Goal: Task Accomplishment & Management: Manage account settings

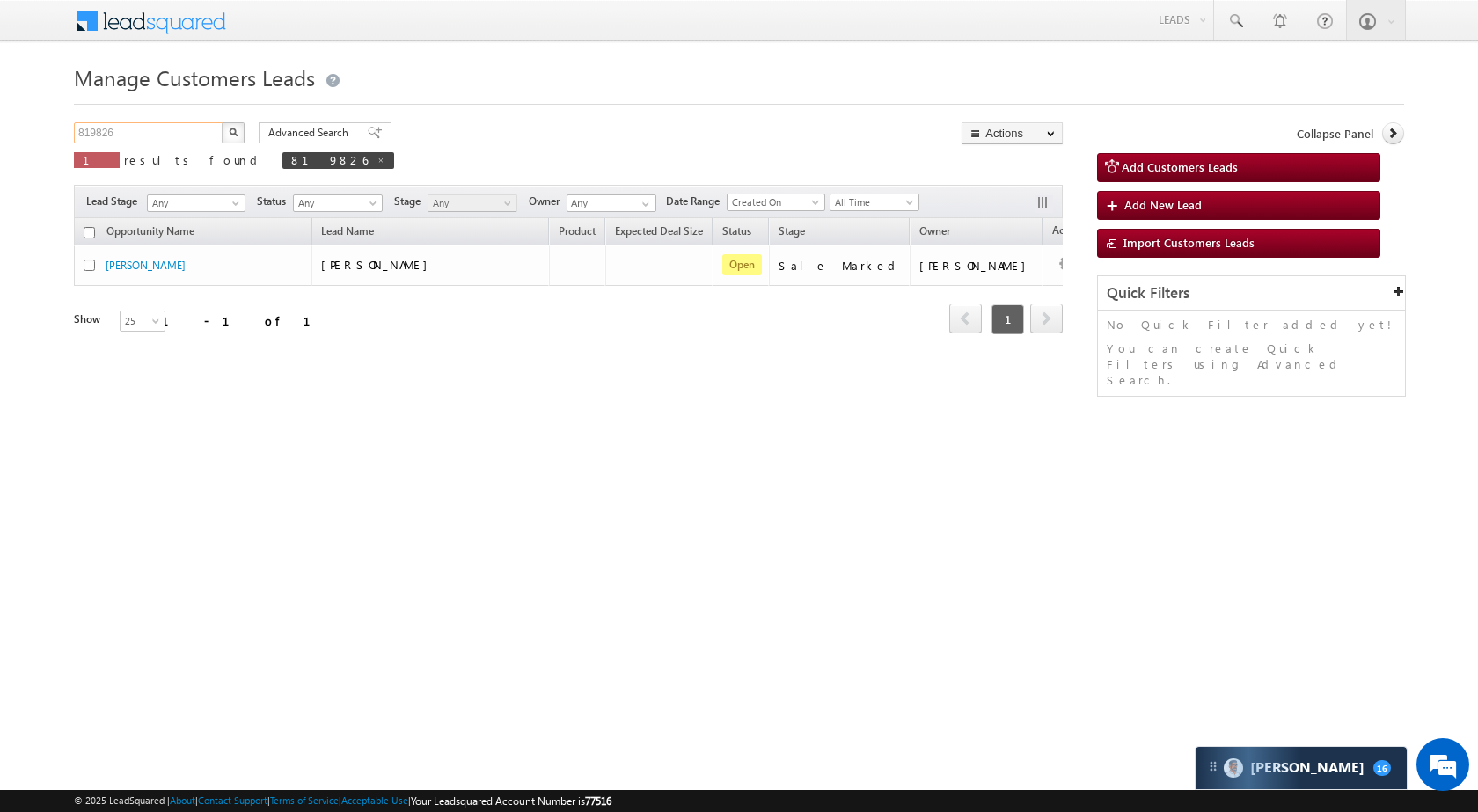
click at [188, 136] on input "819826" at bounding box center [149, 133] width 151 height 21
paste input "67485"
type input "867485"
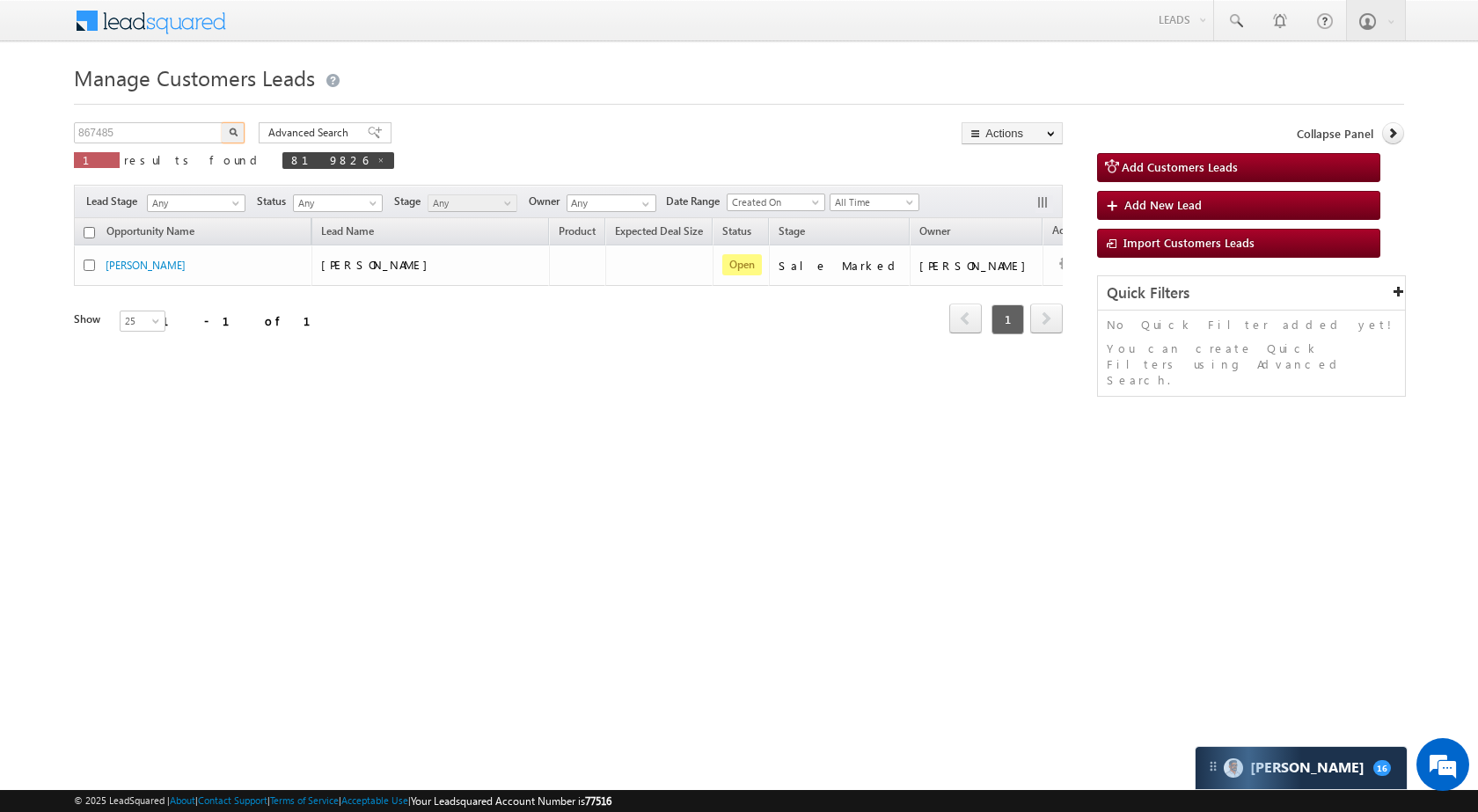
click at [234, 128] on img "button" at bounding box center [233, 132] width 9 height 9
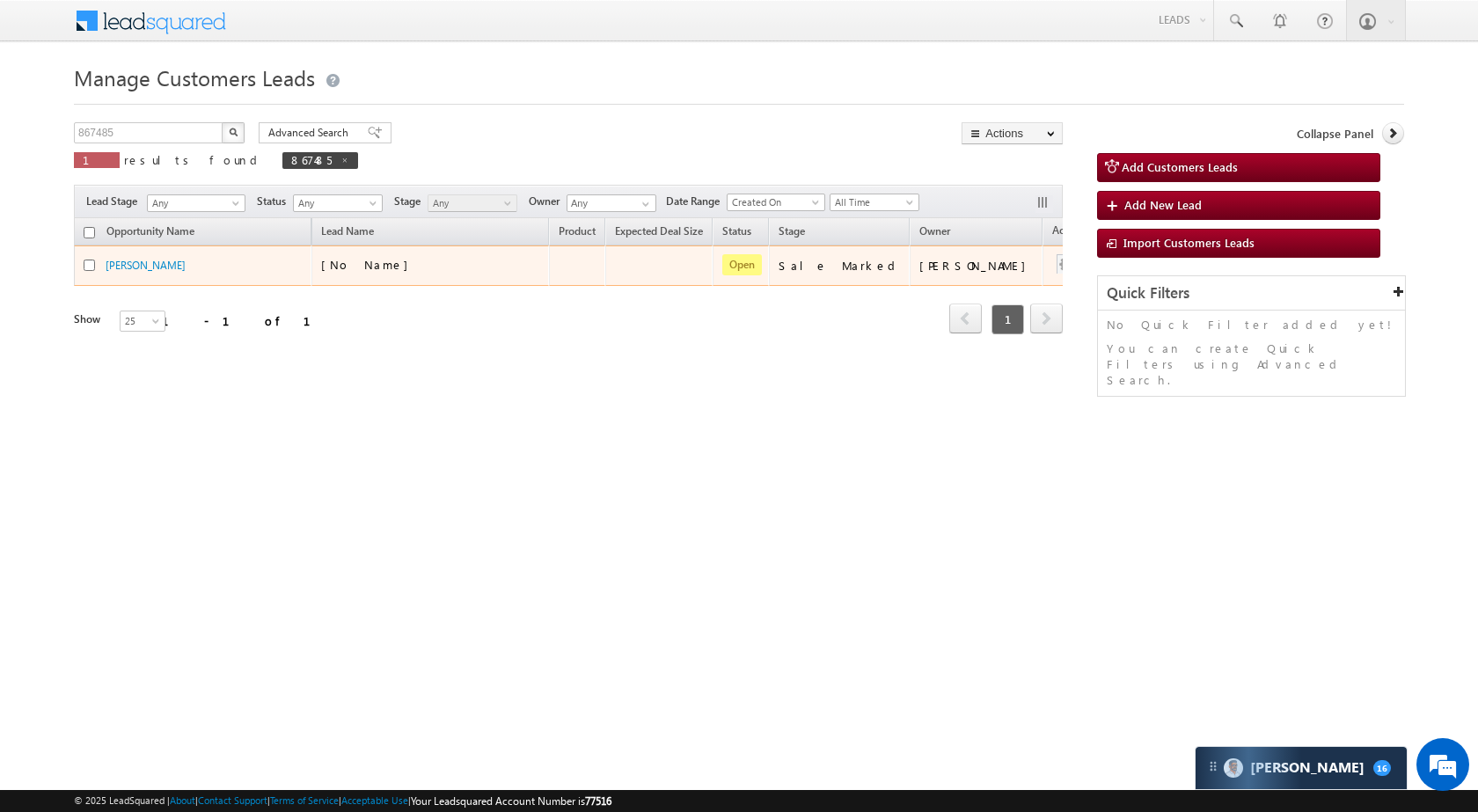
click at [1042, 264] on td at bounding box center [1078, 265] width 73 height 40
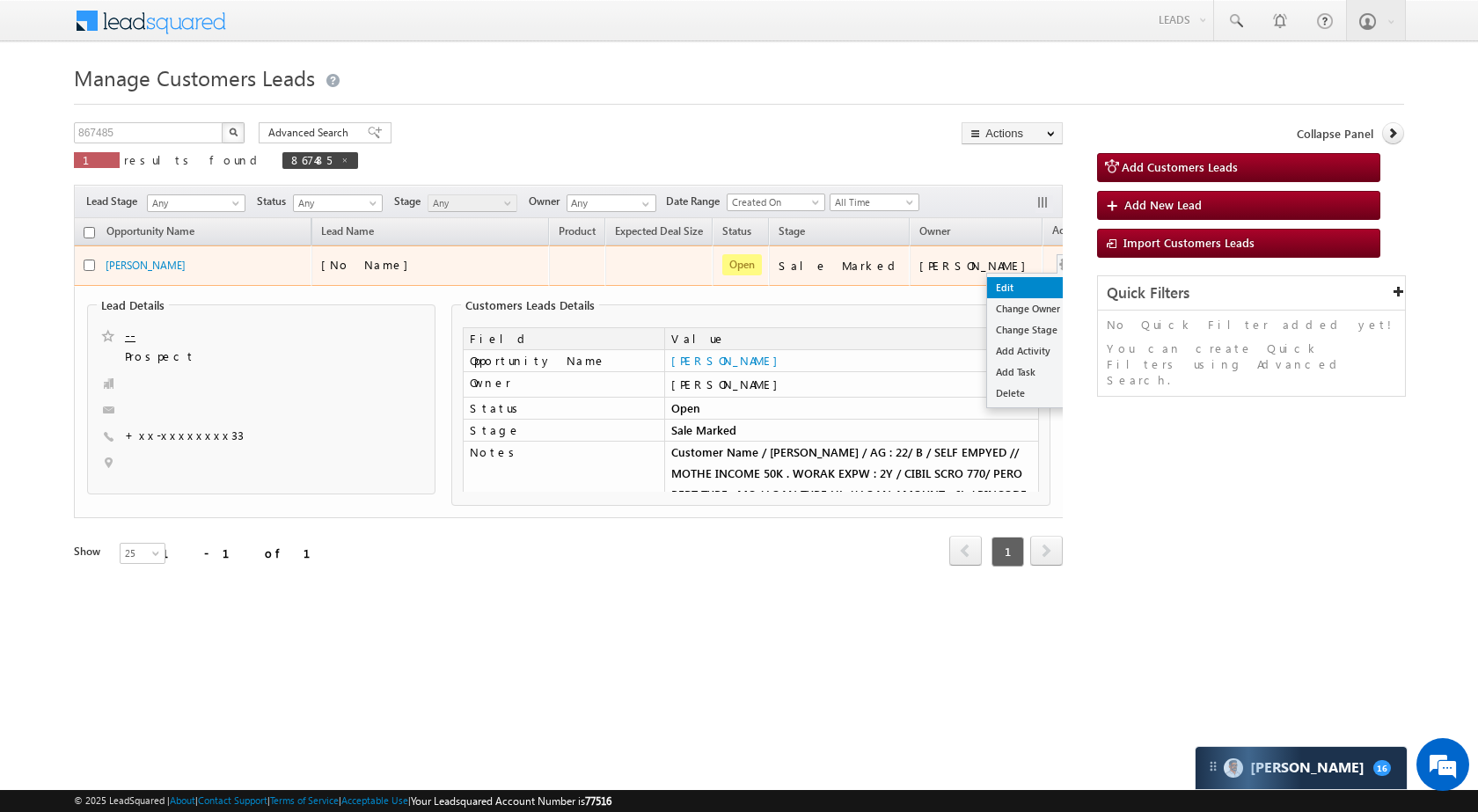
click at [987, 296] on link "Edit" at bounding box center [1030, 287] width 88 height 21
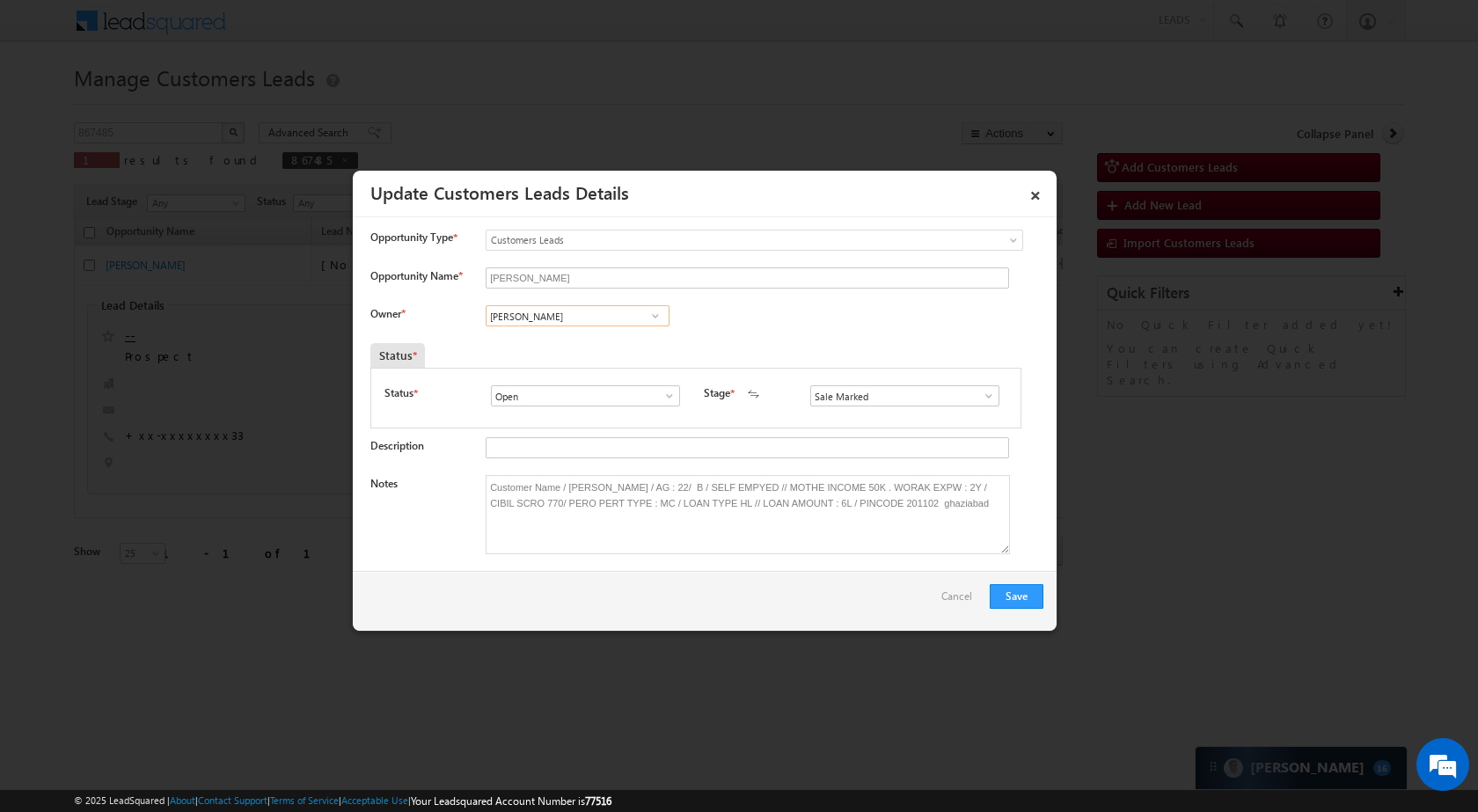
click at [611, 319] on input "[PERSON_NAME]" at bounding box center [577, 316] width 184 height 21
paste input "[PERSON_NAME]"
click at [587, 355] on span "[EMAIL_ADDRESS][DOMAIN_NAME]" at bounding box center [572, 350] width 158 height 13
type input "[PERSON_NAME]"
click at [1014, 598] on button "Save" at bounding box center [1016, 596] width 53 height 25
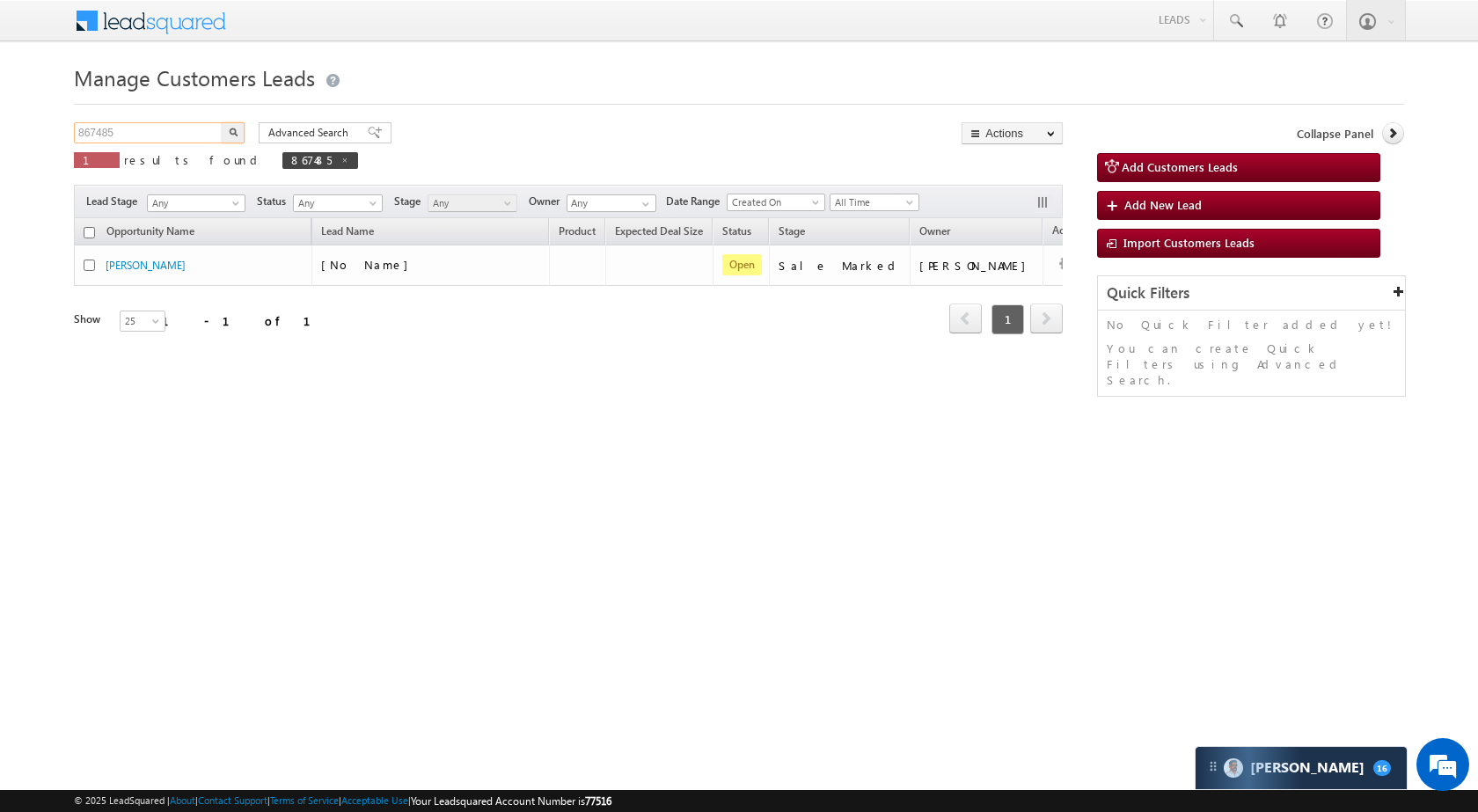
click at [194, 132] on input "867485" at bounding box center [149, 133] width 151 height 21
click at [193, 132] on input "867485" at bounding box center [149, 133] width 151 height 21
paste input "4937"
click at [231, 130] on img "button" at bounding box center [233, 132] width 9 height 9
click at [179, 135] on input "864937" at bounding box center [149, 133] width 151 height 21
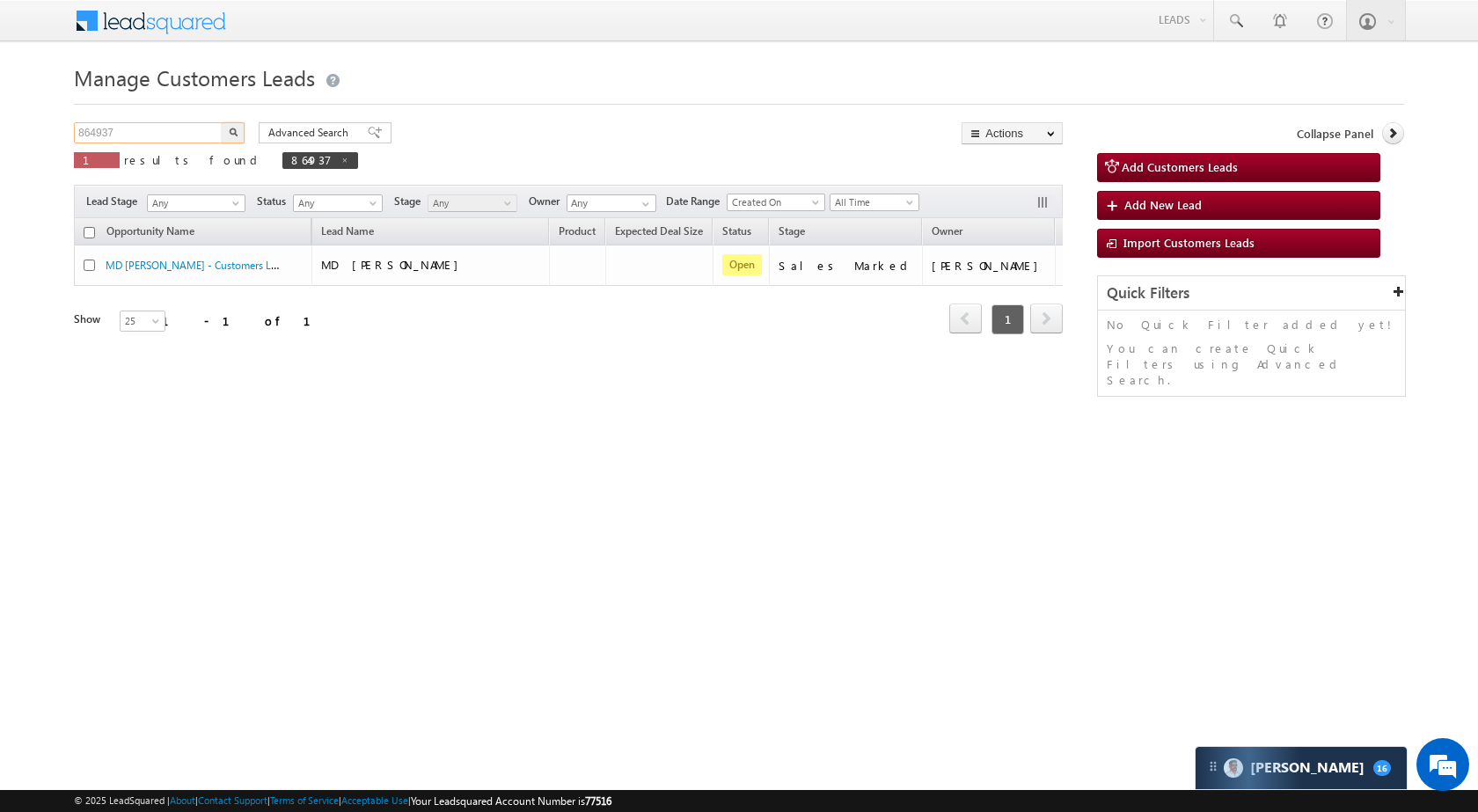
click at [179, 135] on input "864937" at bounding box center [149, 133] width 151 height 21
paste input "71730"
click at [228, 134] on button "button" at bounding box center [233, 133] width 23 height 21
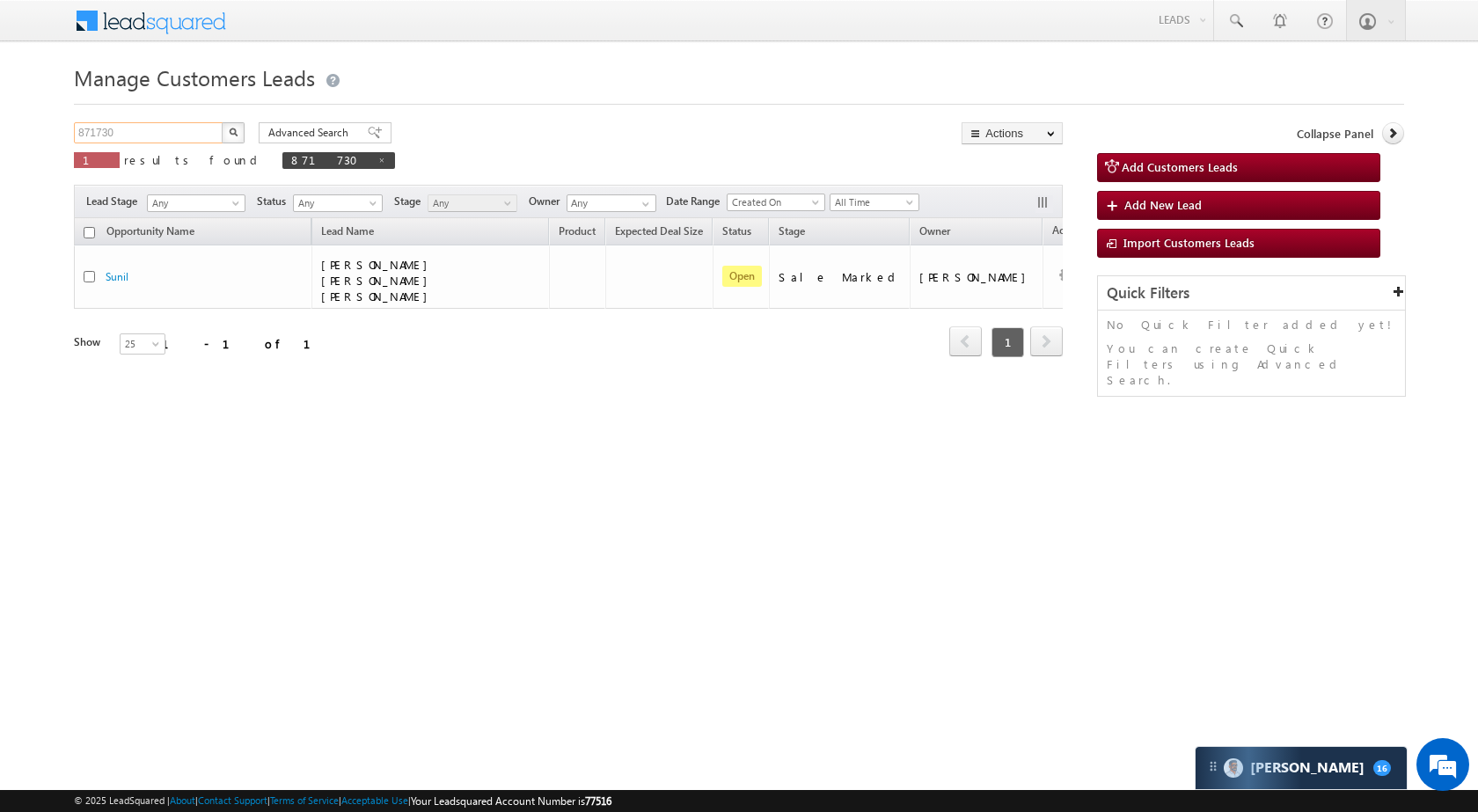
click at [152, 124] on input "871730" at bounding box center [149, 133] width 151 height 21
paste input "8029"
click at [234, 118] on div "Manage Customers Leads Customers Leads updated successfully. 878029 X 1 results…" at bounding box center [739, 279] width 1330 height 440
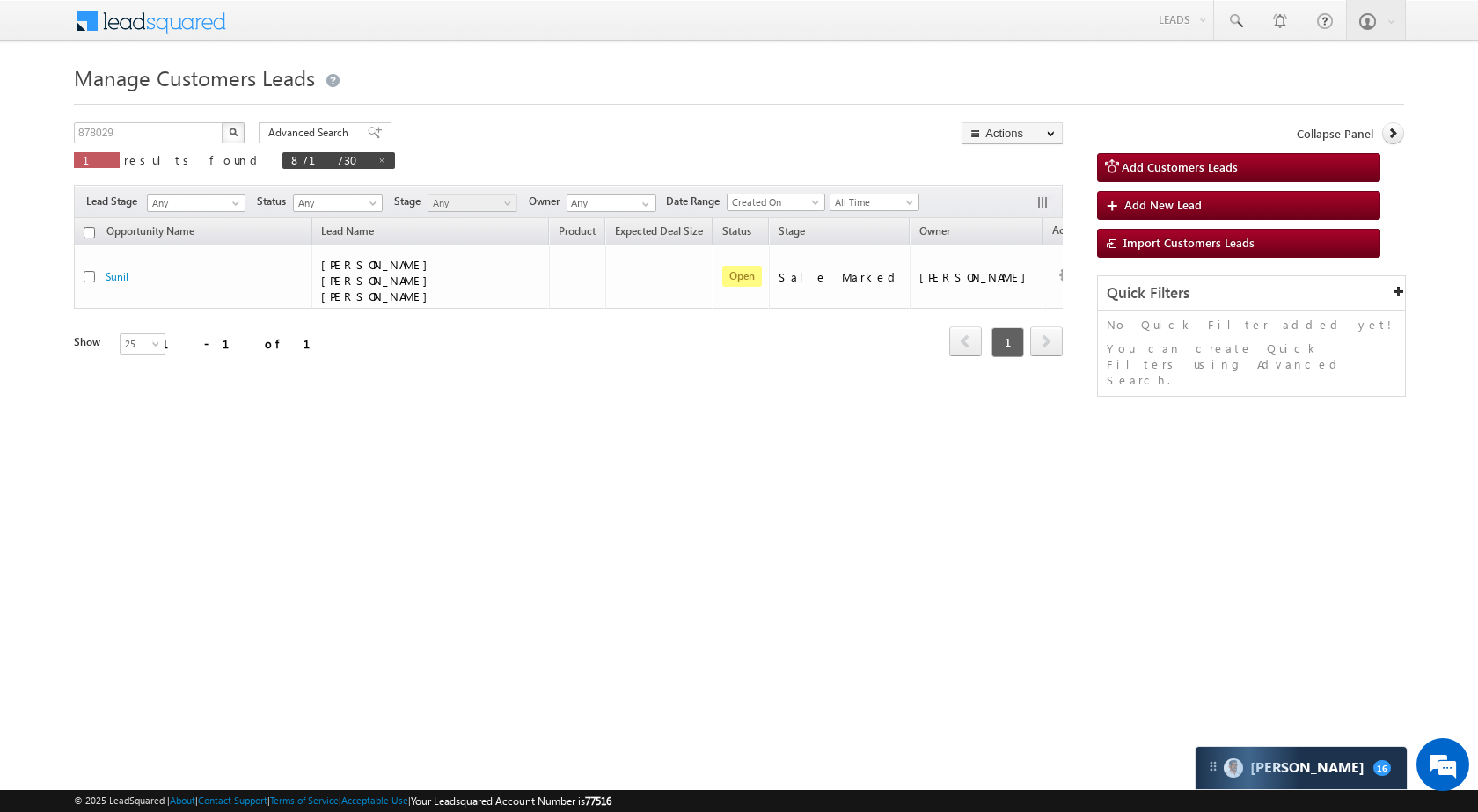
click at [235, 135] on img "button" at bounding box center [233, 132] width 9 height 9
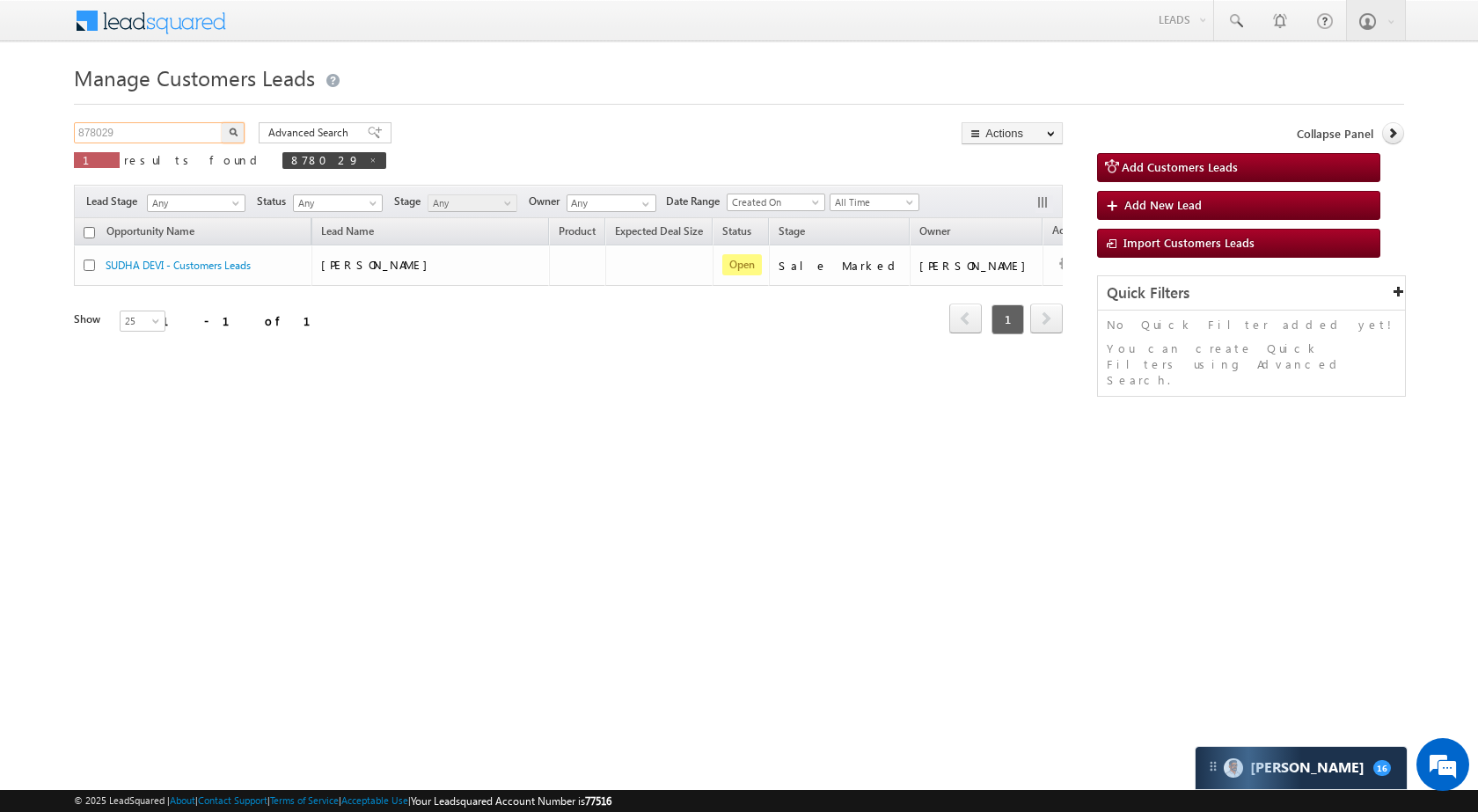
click at [162, 133] on input "878029" at bounding box center [149, 133] width 151 height 21
click at [163, 133] on input "878029" at bounding box center [149, 133] width 151 height 21
paste input "1920"
click at [224, 133] on button "button" at bounding box center [233, 133] width 23 height 21
click at [133, 143] on div "871920 X 1 results found 871920" at bounding box center [239, 147] width 330 height 51
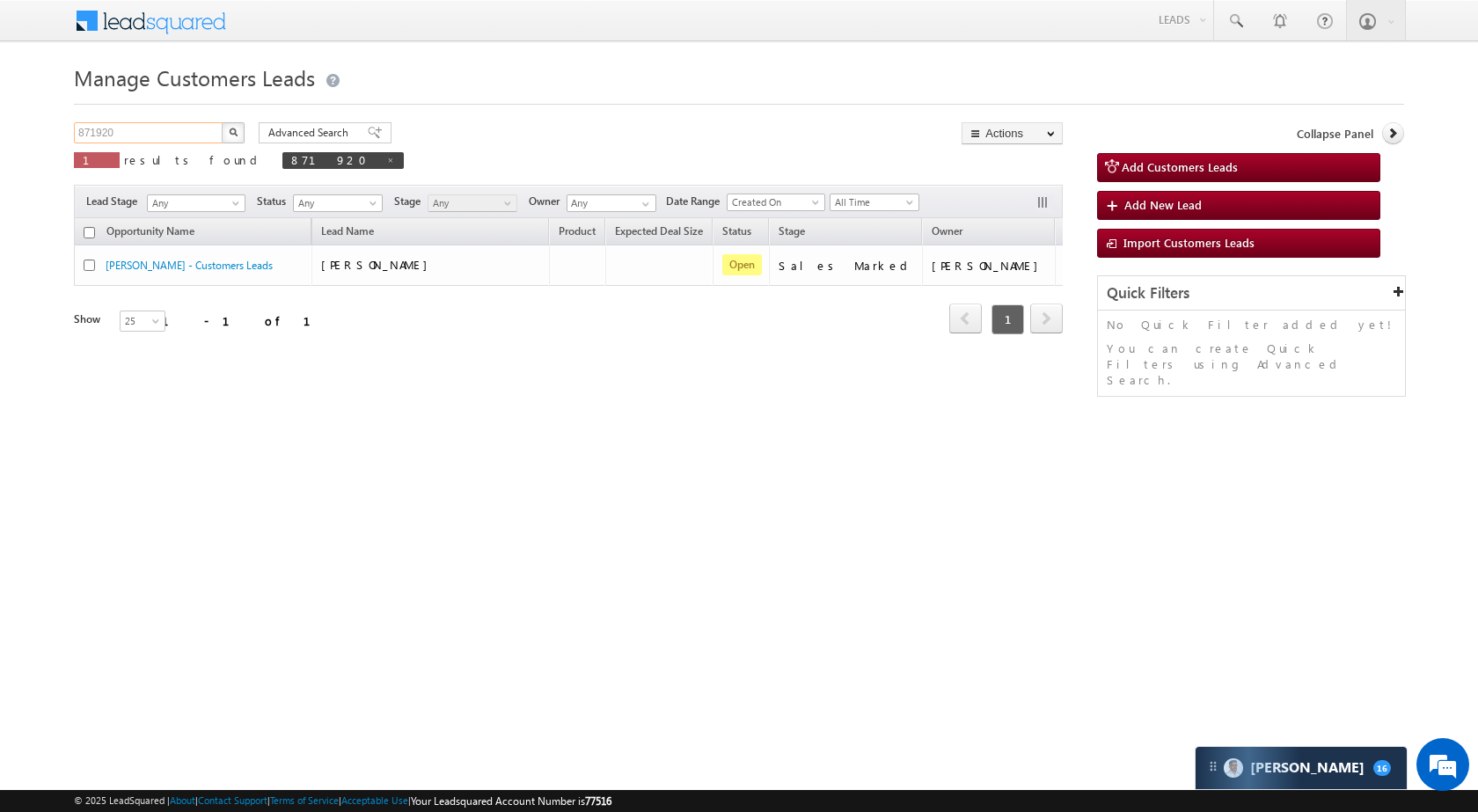
click at [135, 136] on input "871920" at bounding box center [149, 133] width 151 height 21
paste input "22017"
click at [242, 136] on button "button" at bounding box center [233, 133] width 23 height 21
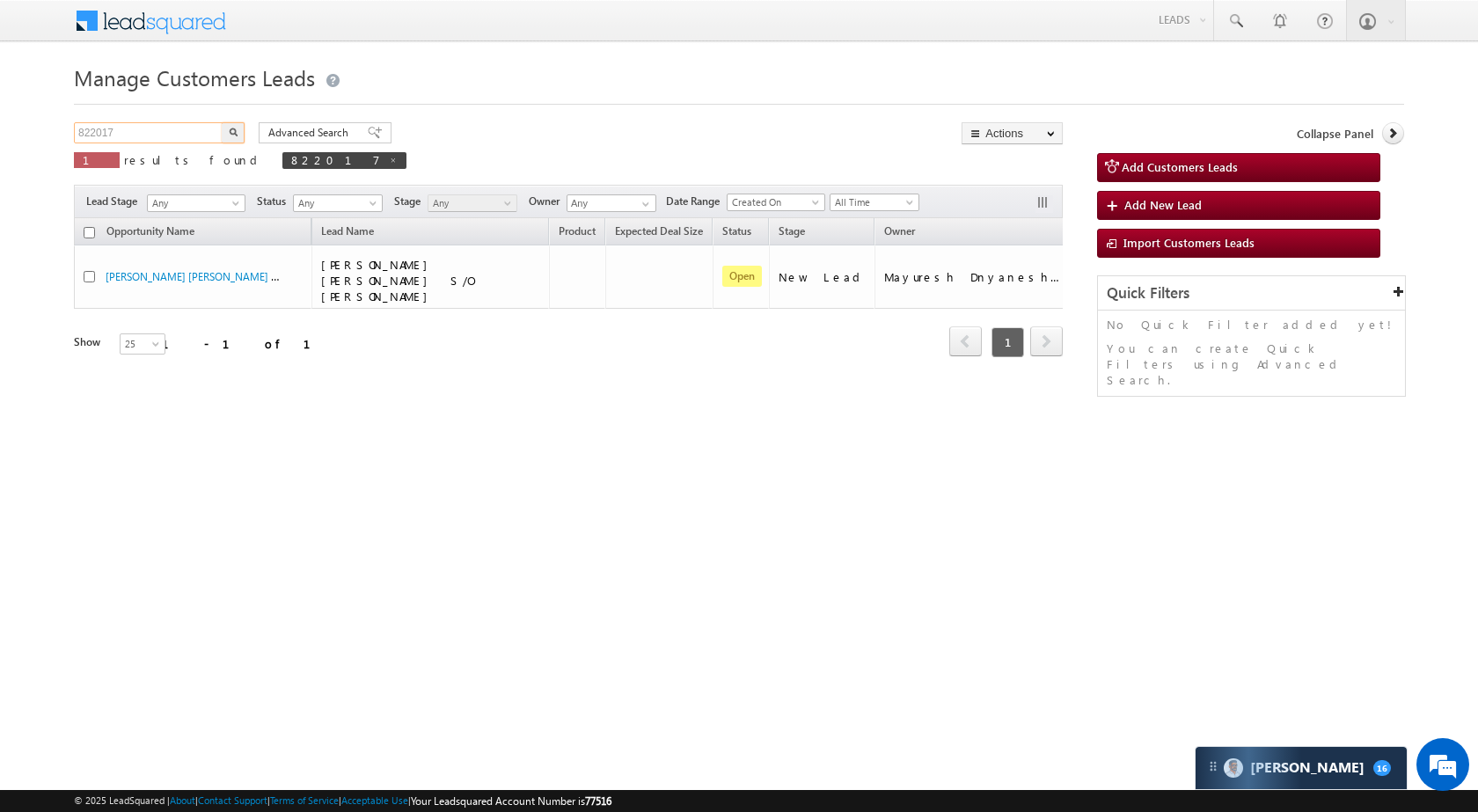
click at [144, 133] on input "822017" at bounding box center [149, 133] width 151 height 21
paste input "59943"
click at [232, 131] on img "button" at bounding box center [233, 132] width 9 height 9
click at [174, 123] on input "859943" at bounding box center [149, 133] width 151 height 21
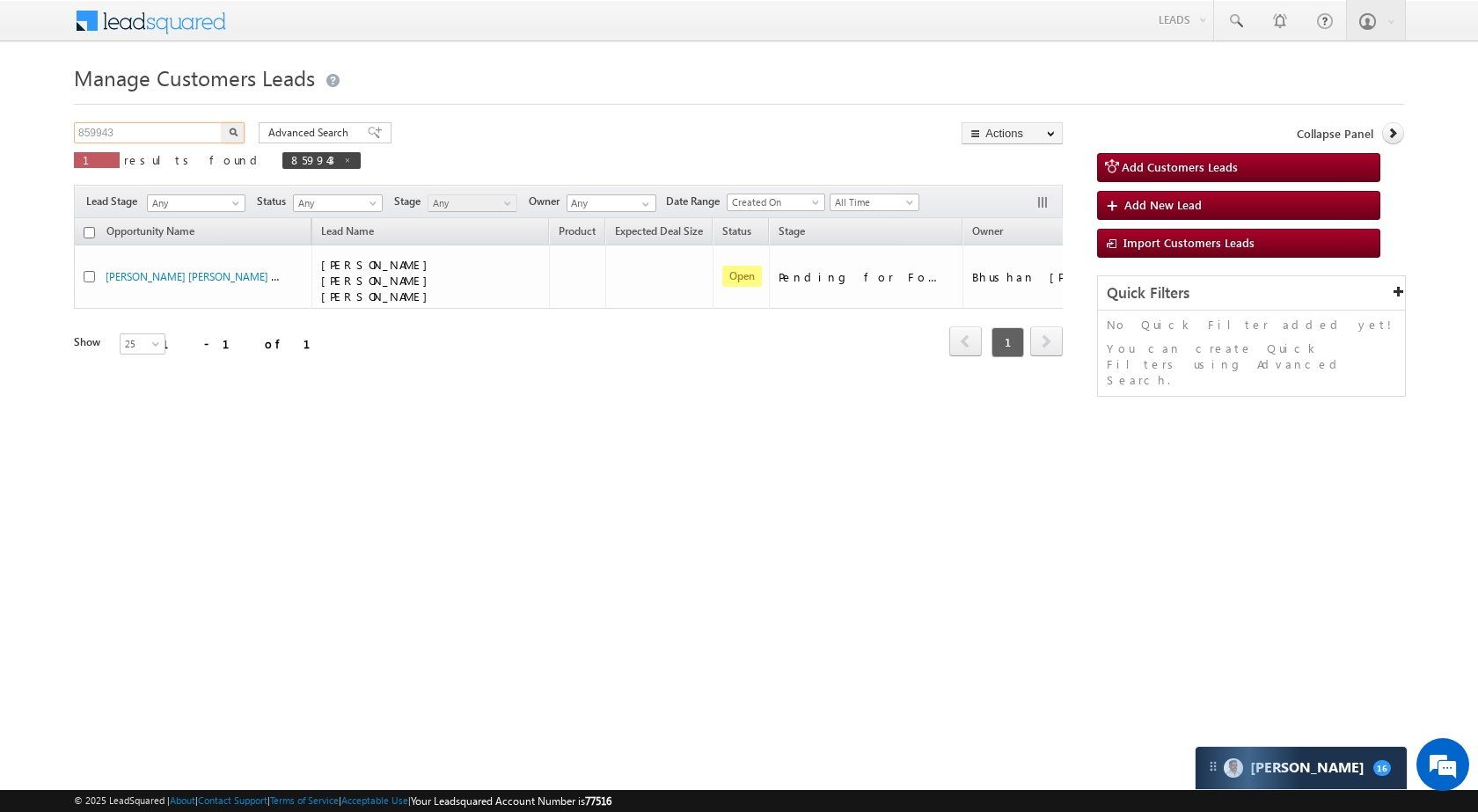
click at [174, 123] on input "859943" at bounding box center [149, 133] width 151 height 21
paste input "67485"
click at [237, 128] on img "button" at bounding box center [233, 132] width 9 height 9
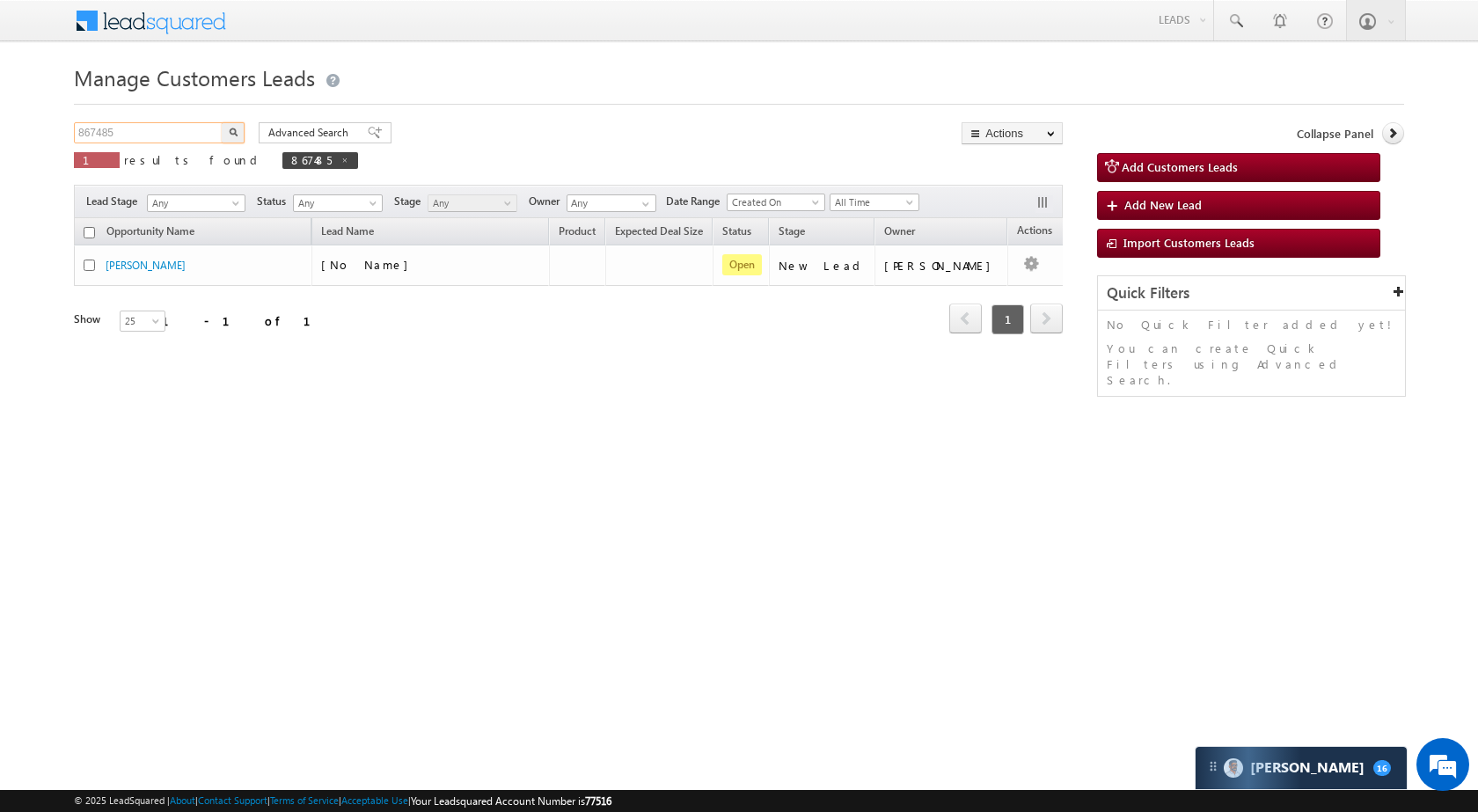
click at [161, 129] on input "867485" at bounding box center [149, 133] width 151 height 21
paste input "4937"
click at [234, 133] on img "button" at bounding box center [233, 132] width 9 height 9
click at [174, 139] on input "864937" at bounding box center [149, 133] width 151 height 21
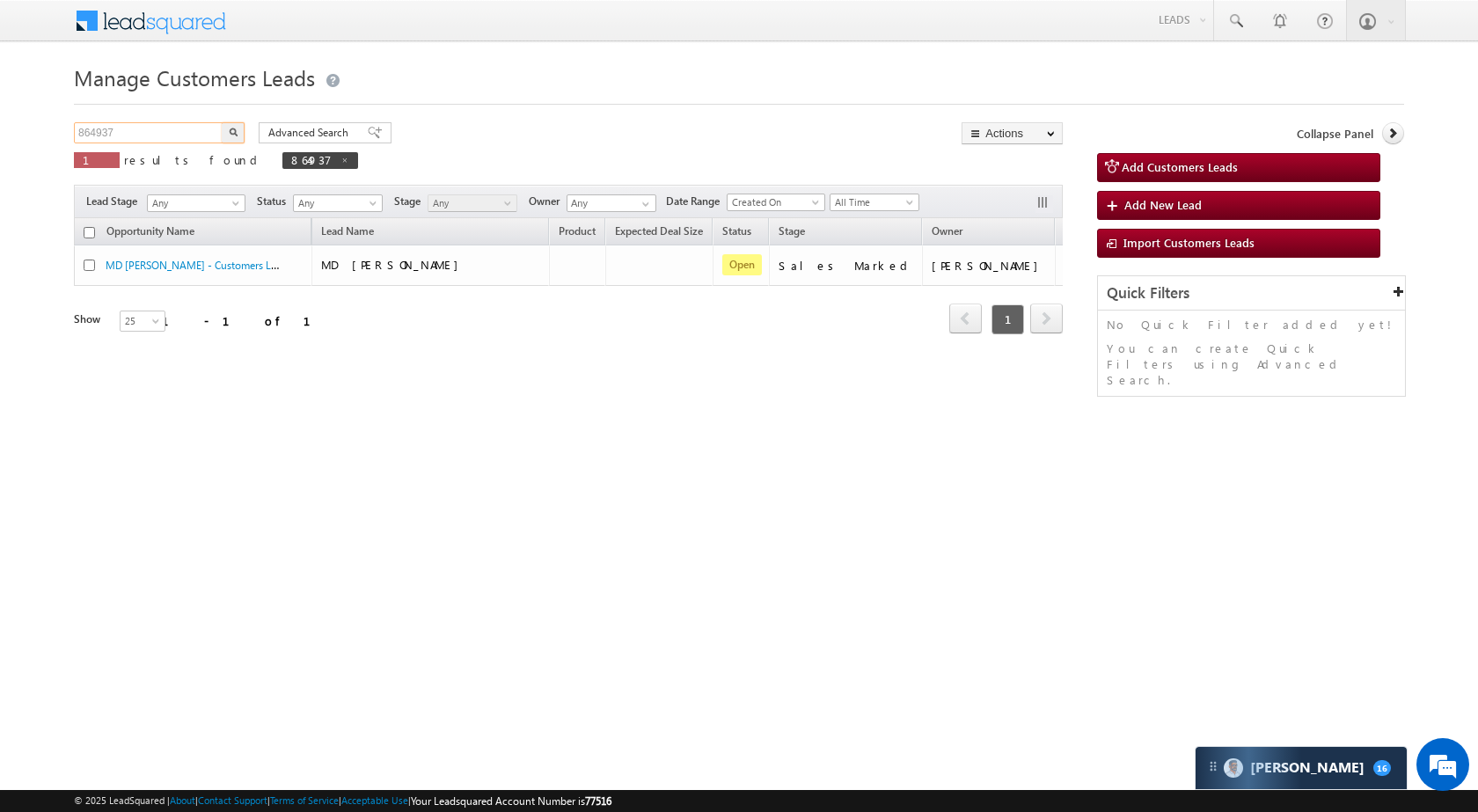
click at [174, 139] on input "864937" at bounding box center [149, 133] width 151 height 21
paste input "71769"
click at [223, 137] on button "button" at bounding box center [233, 133] width 23 height 21
click at [177, 132] on input "871769" at bounding box center [149, 133] width 151 height 21
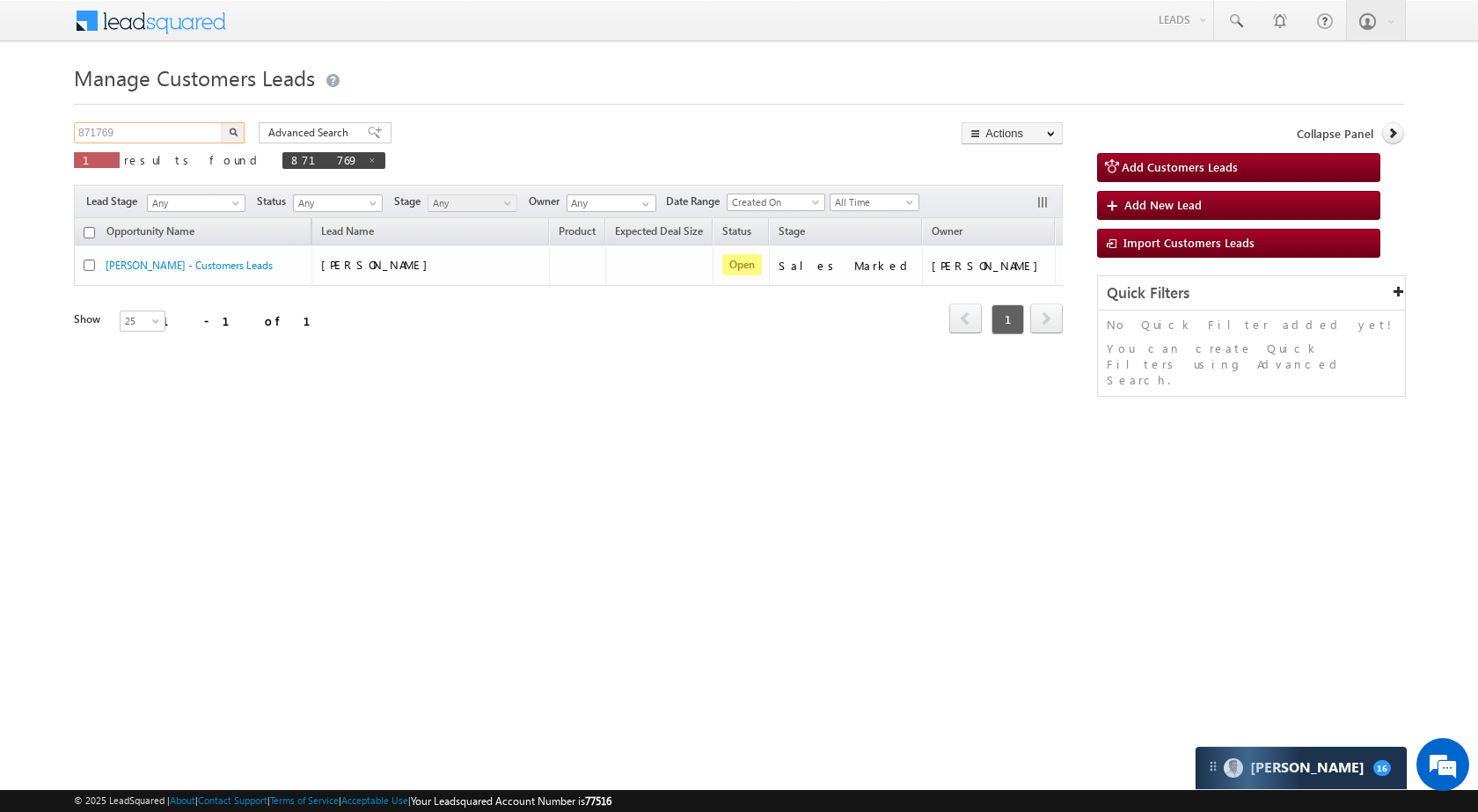
paste input "63418"
click at [225, 130] on button "button" at bounding box center [233, 133] width 23 height 21
click at [140, 121] on div "Manage Customers Leads Customers Leads updated successfully. 863418 X 1 results…" at bounding box center [739, 279] width 1330 height 440
click at [139, 133] on input "863418" at bounding box center [149, 133] width 151 height 21
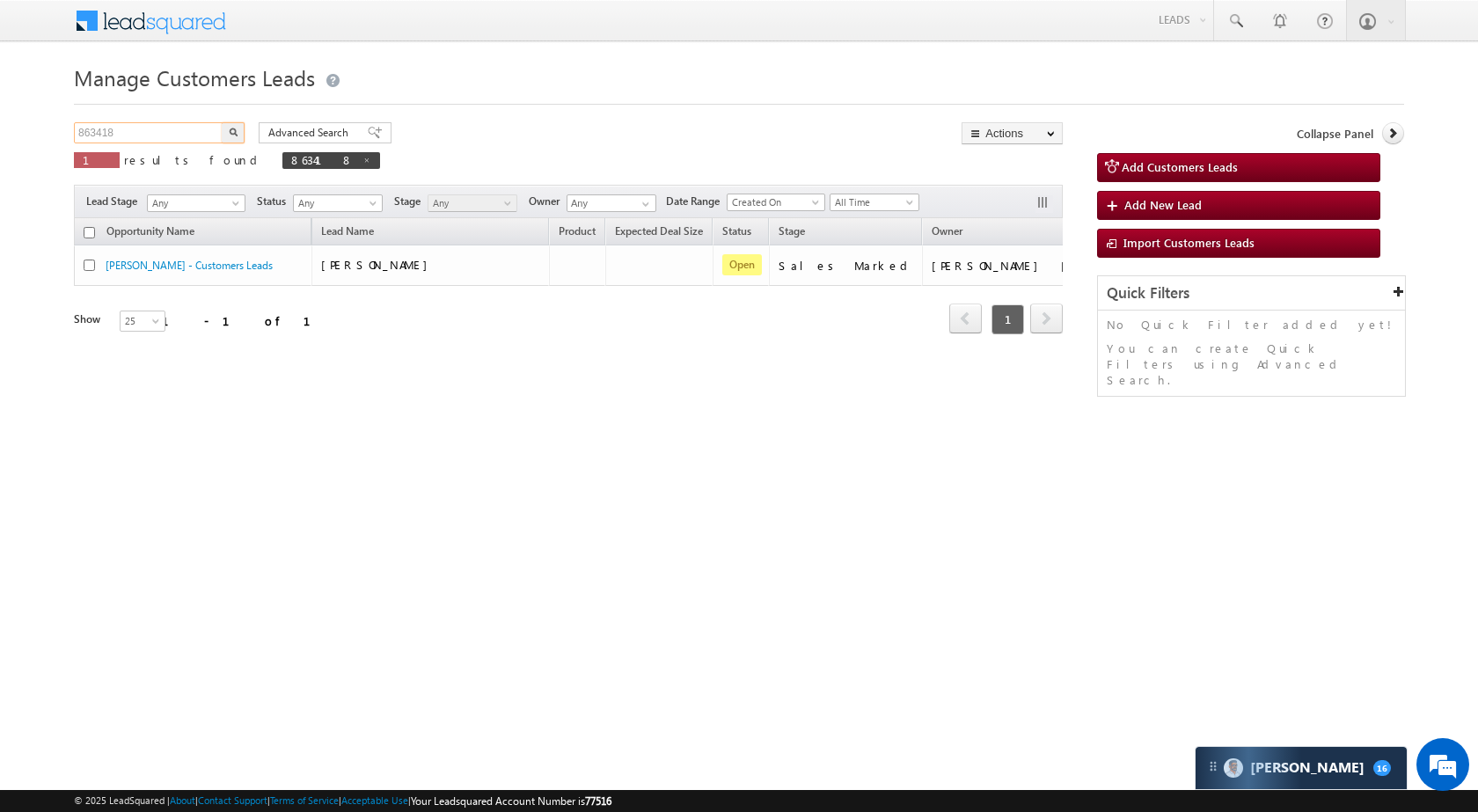
click at [139, 133] on input "863418" at bounding box center [149, 133] width 151 height 21
paste input "74161"
click at [232, 129] on img "button" at bounding box center [233, 132] width 9 height 9
click at [192, 138] on input "874161" at bounding box center [149, 133] width 151 height 21
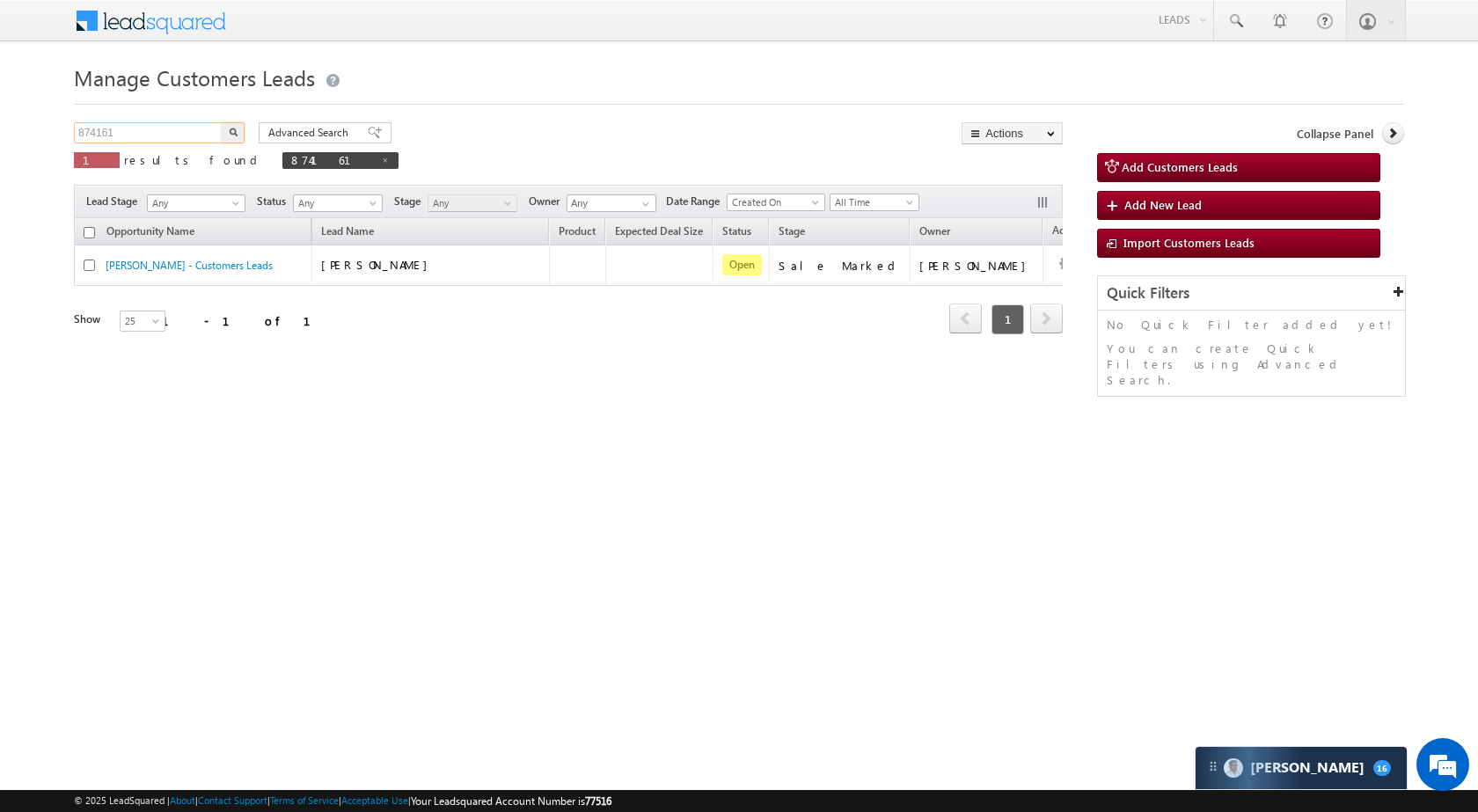
paste input "53008"
click at [148, 137] on input "853008" at bounding box center [149, 133] width 151 height 21
click at [232, 132] on img "button" at bounding box center [233, 132] width 9 height 9
click at [175, 127] on input "853008" at bounding box center [149, 133] width 151 height 21
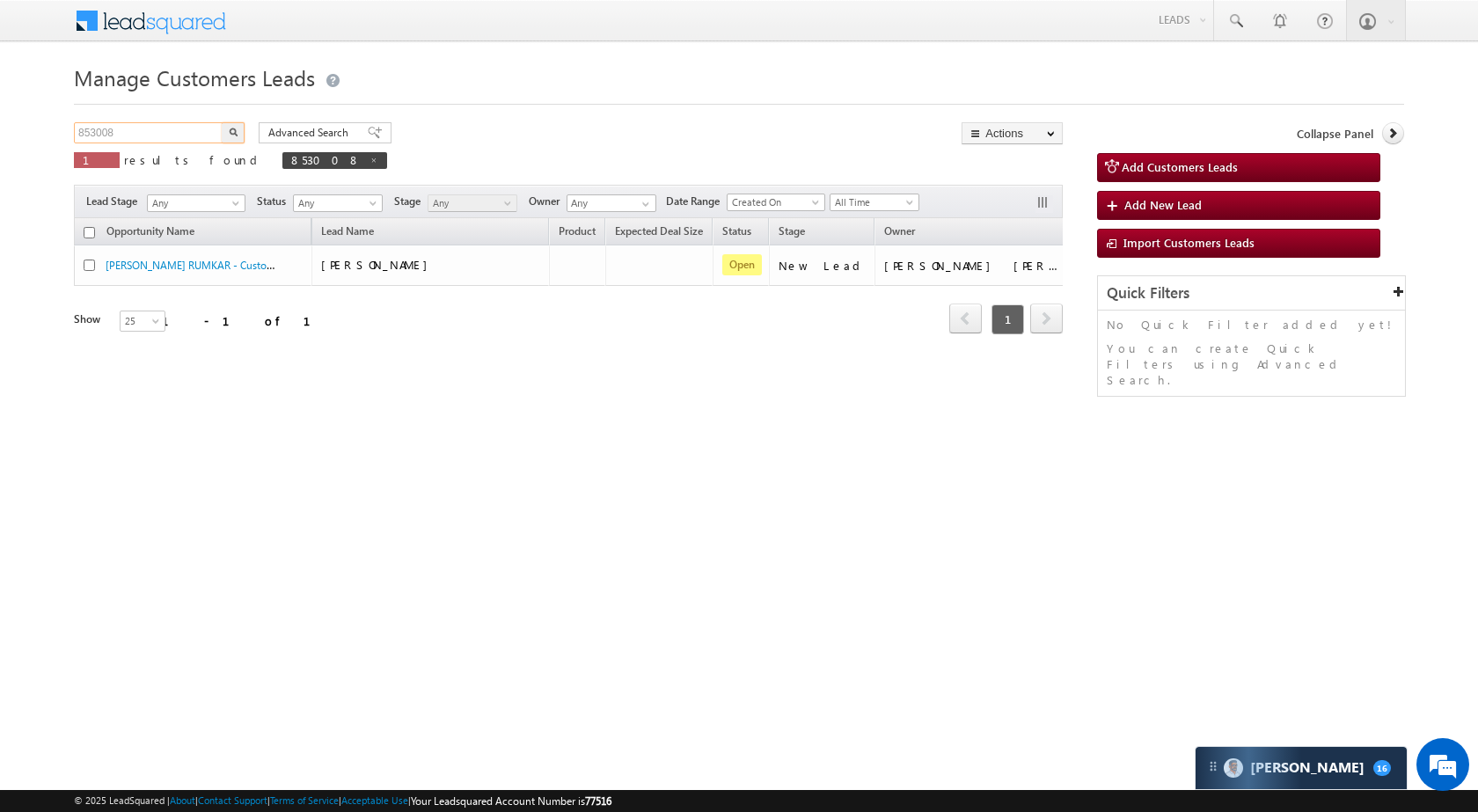
click at [175, 127] on input "853008" at bounding box center [149, 133] width 151 height 21
paste input "71885"
click at [232, 135] on img "button" at bounding box center [233, 132] width 9 height 9
click at [182, 130] on input "871885" at bounding box center [149, 133] width 151 height 21
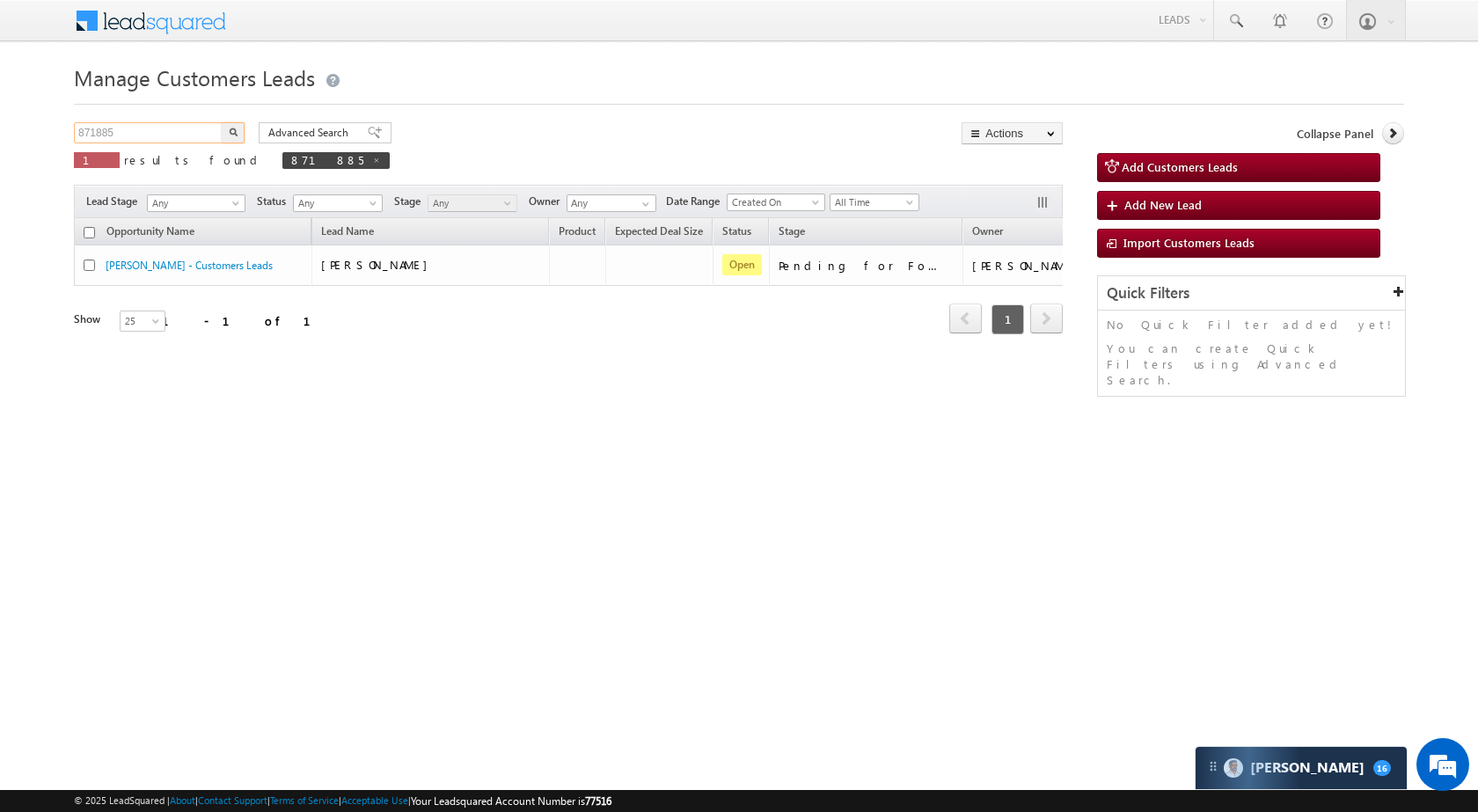
paste input "5217"
type input "875217"
click at [239, 129] on button "button" at bounding box center [233, 133] width 23 height 21
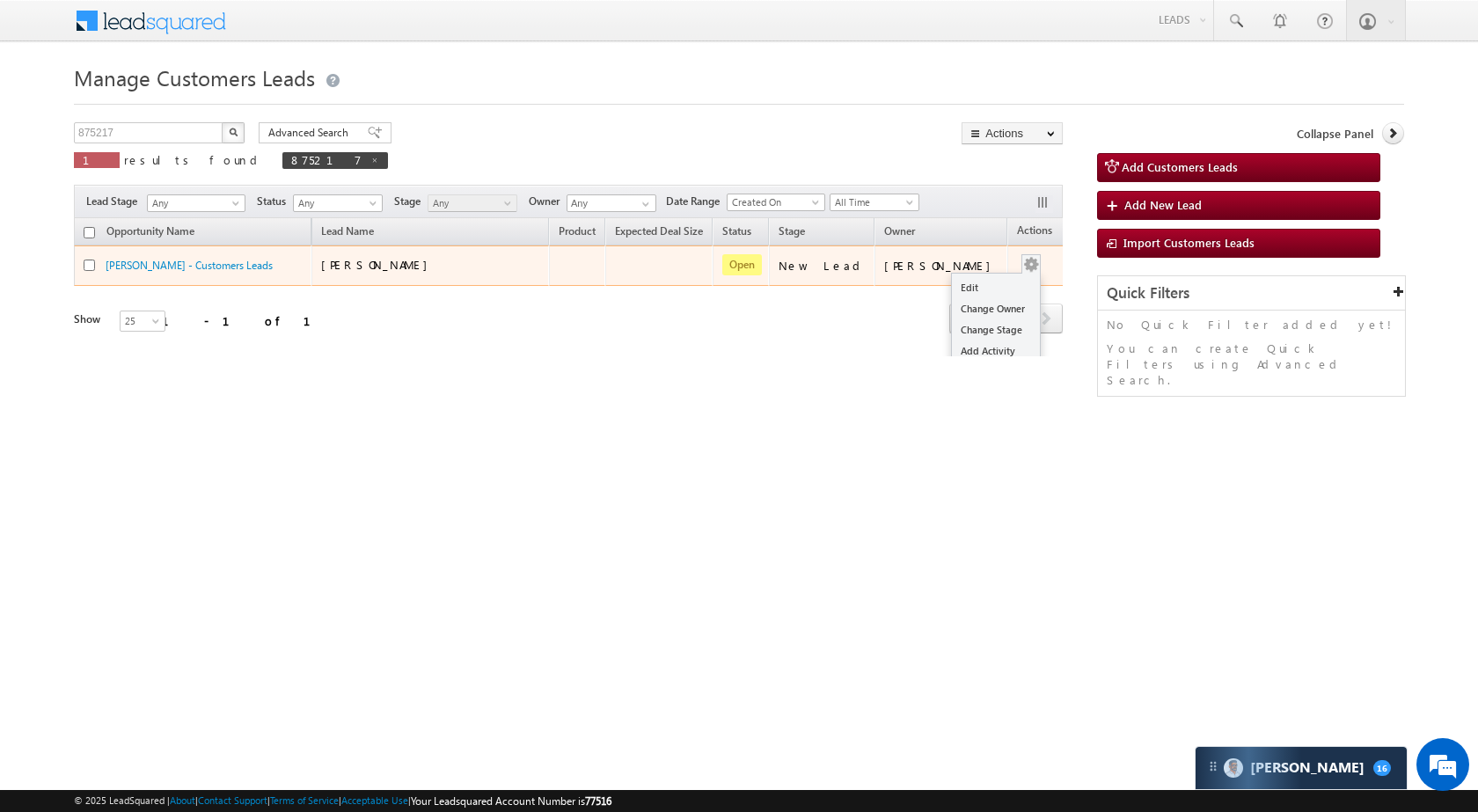
click at [1017, 260] on div "Edit Change Owner Change Stage Add Activity Add Task Delete" at bounding box center [1030, 265] width 28 height 23
click at [963, 285] on link "Edit" at bounding box center [995, 287] width 88 height 21
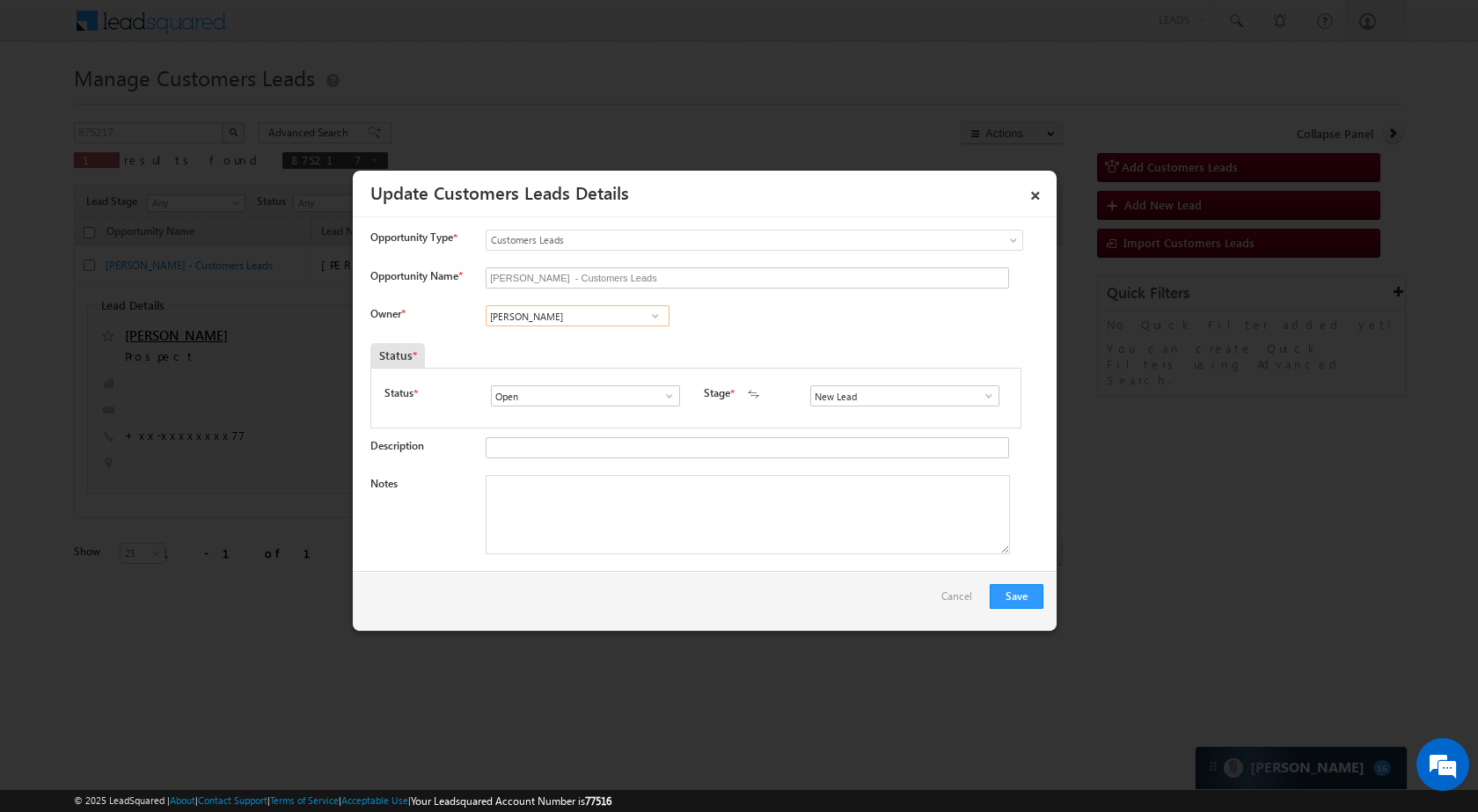
click at [588, 323] on input "Ganesh Shelar" at bounding box center [577, 316] width 184 height 21
paste input "[PERSON_NAME]"
click at [610, 341] on link "Rana Sangram Singh rana.singh@sgrlimited.in" at bounding box center [577, 343] width 184 height 33
type input "[PERSON_NAME]"
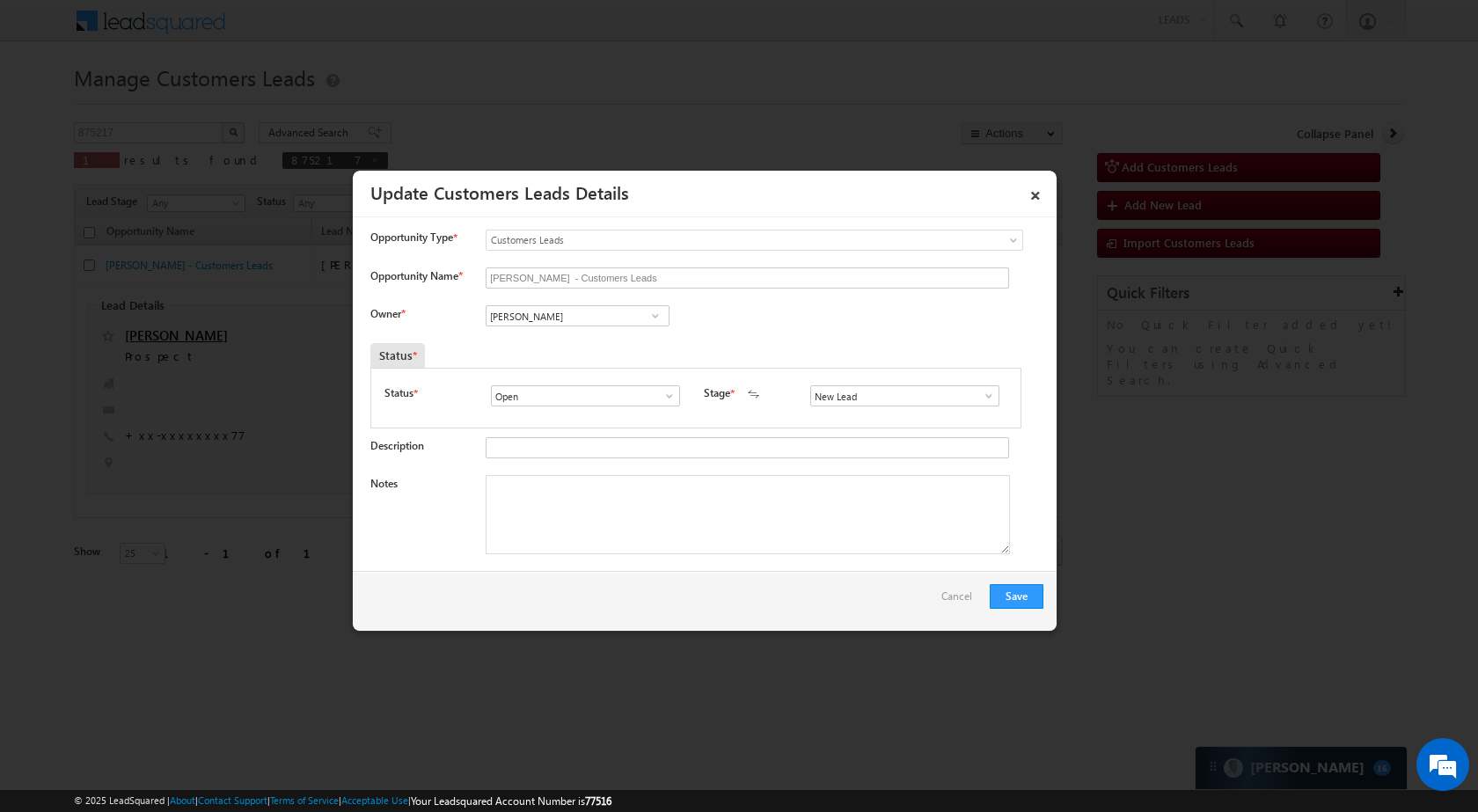
click at [982, 392] on span at bounding box center [989, 395] width 17 height 14
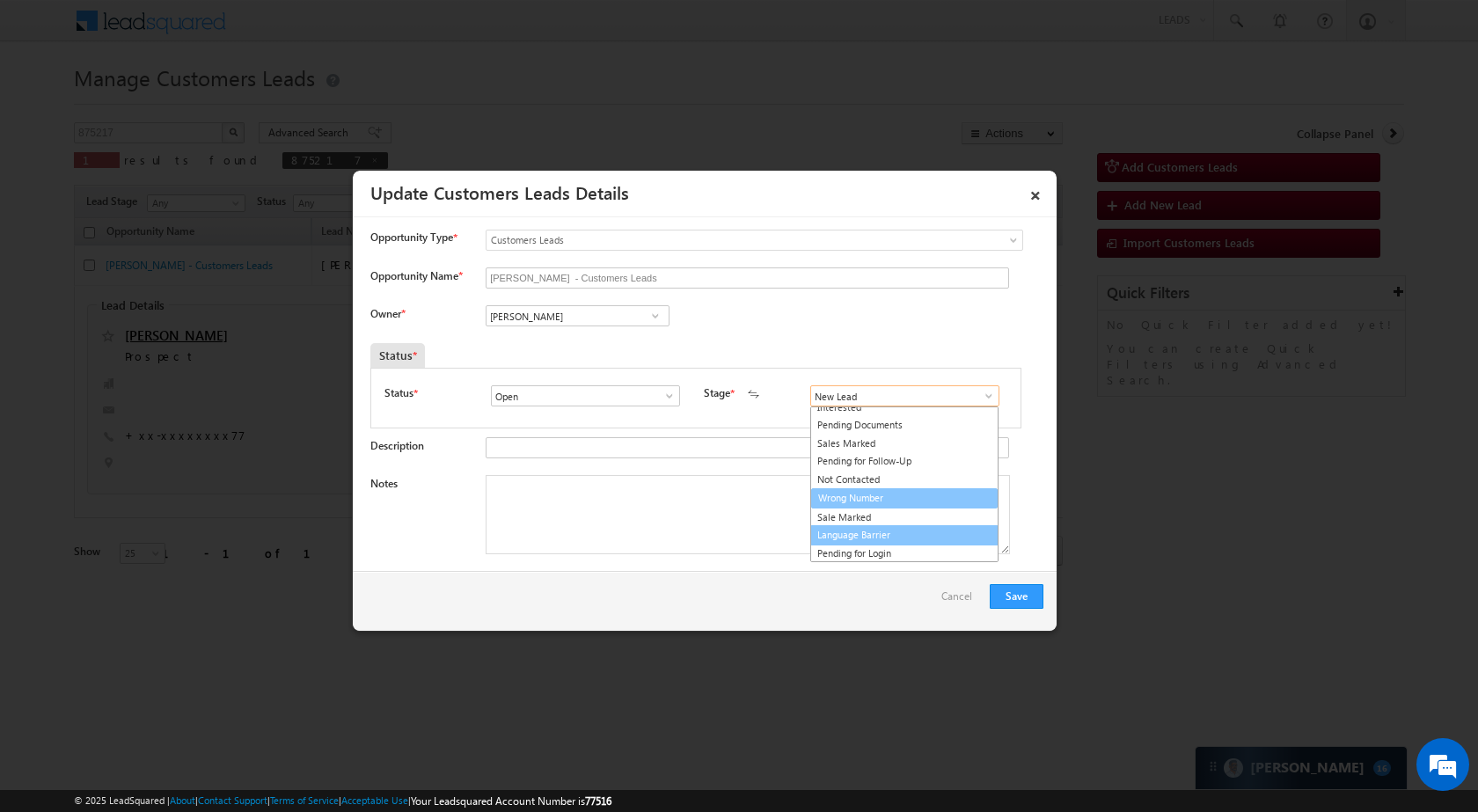
scroll to position [27, 0]
click at [912, 516] on link "Sale Marked" at bounding box center [904, 516] width 188 height 20
type input "Sale Marked"
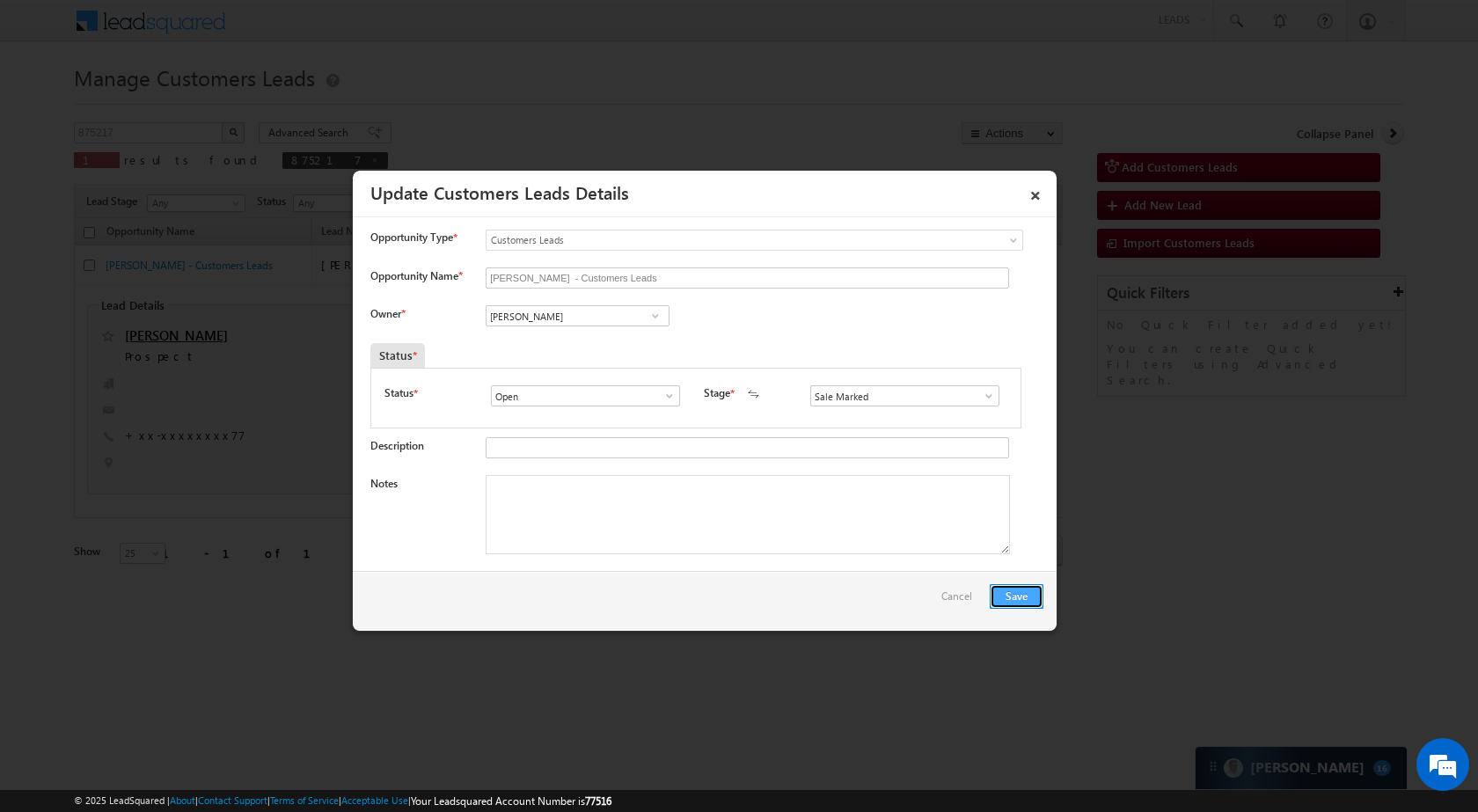
click at [1030, 588] on button "Save" at bounding box center [1016, 596] width 53 height 25
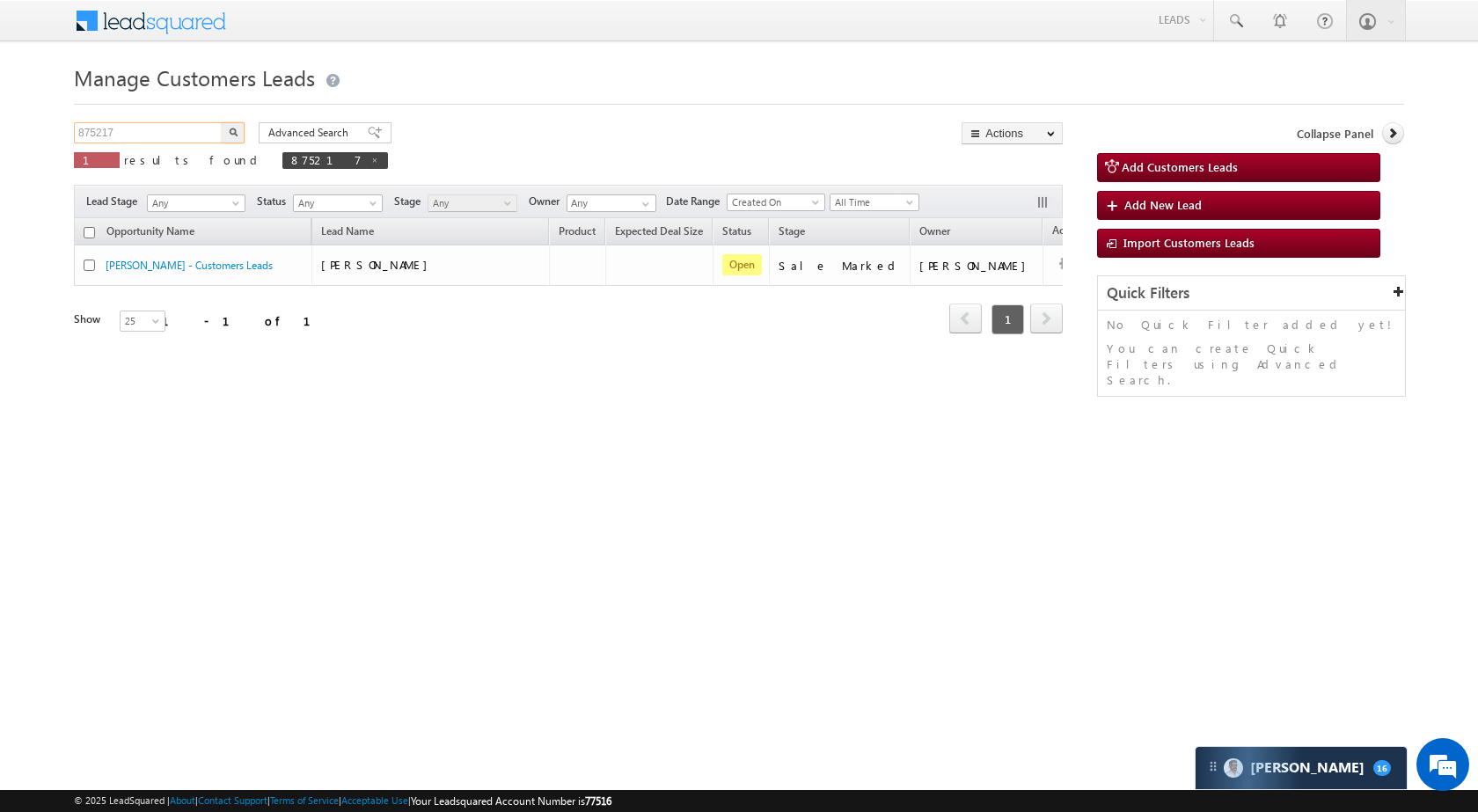
click at [169, 139] on input "875217" at bounding box center [149, 133] width 151 height 21
paste input "92"
click at [233, 132] on img "button" at bounding box center [233, 132] width 9 height 9
click at [141, 128] on input "875927" at bounding box center [149, 133] width 151 height 21
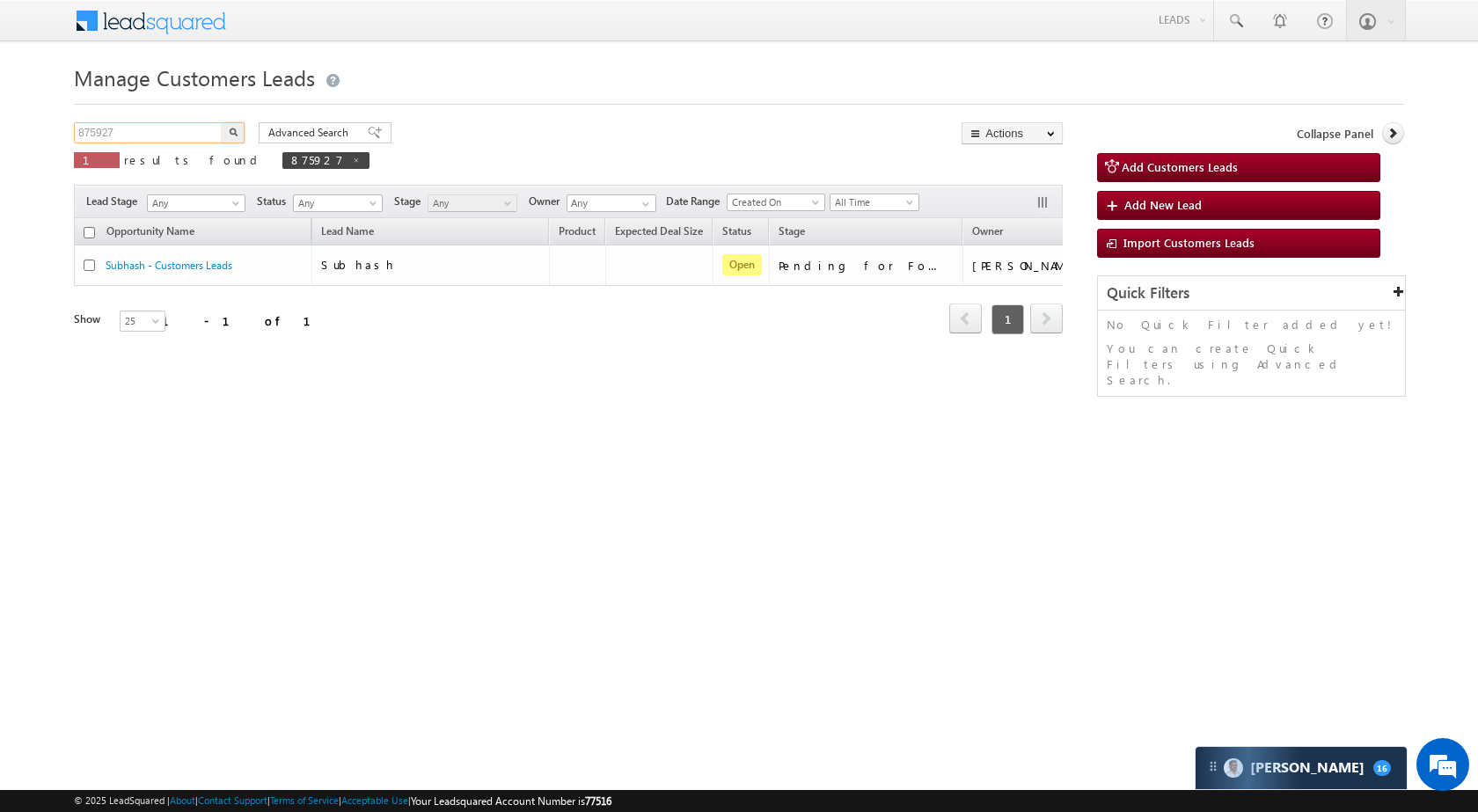
click at [141, 128] on input "875927" at bounding box center [149, 133] width 151 height 21
paste input "38"
click at [238, 134] on button "button" at bounding box center [233, 133] width 23 height 21
click at [127, 130] on input "875938" at bounding box center [149, 133] width 151 height 21
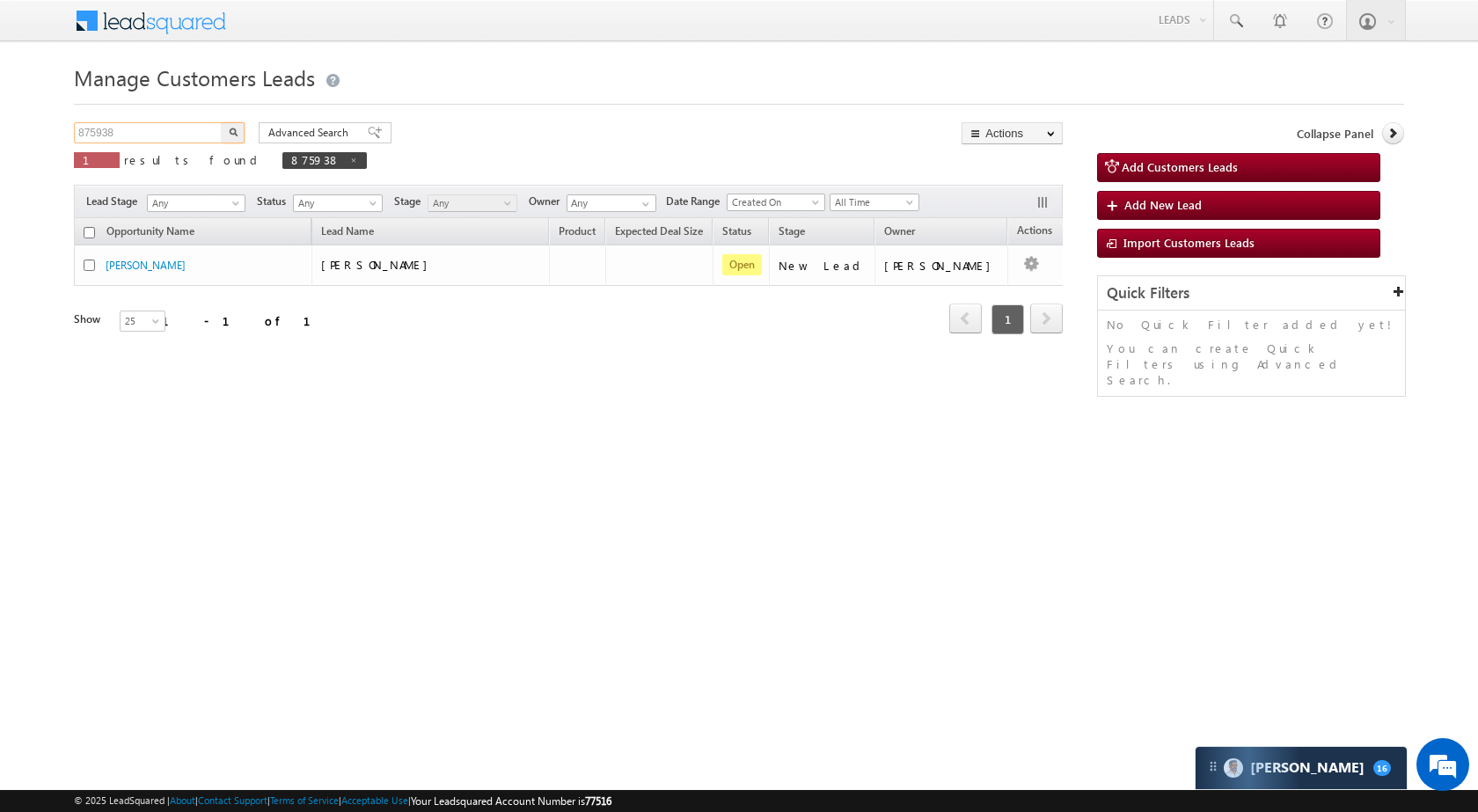
paste input "124"
click at [231, 131] on img "button" at bounding box center [233, 132] width 9 height 9
click at [177, 129] on input "875124" at bounding box center [149, 133] width 151 height 21
paste input "207"
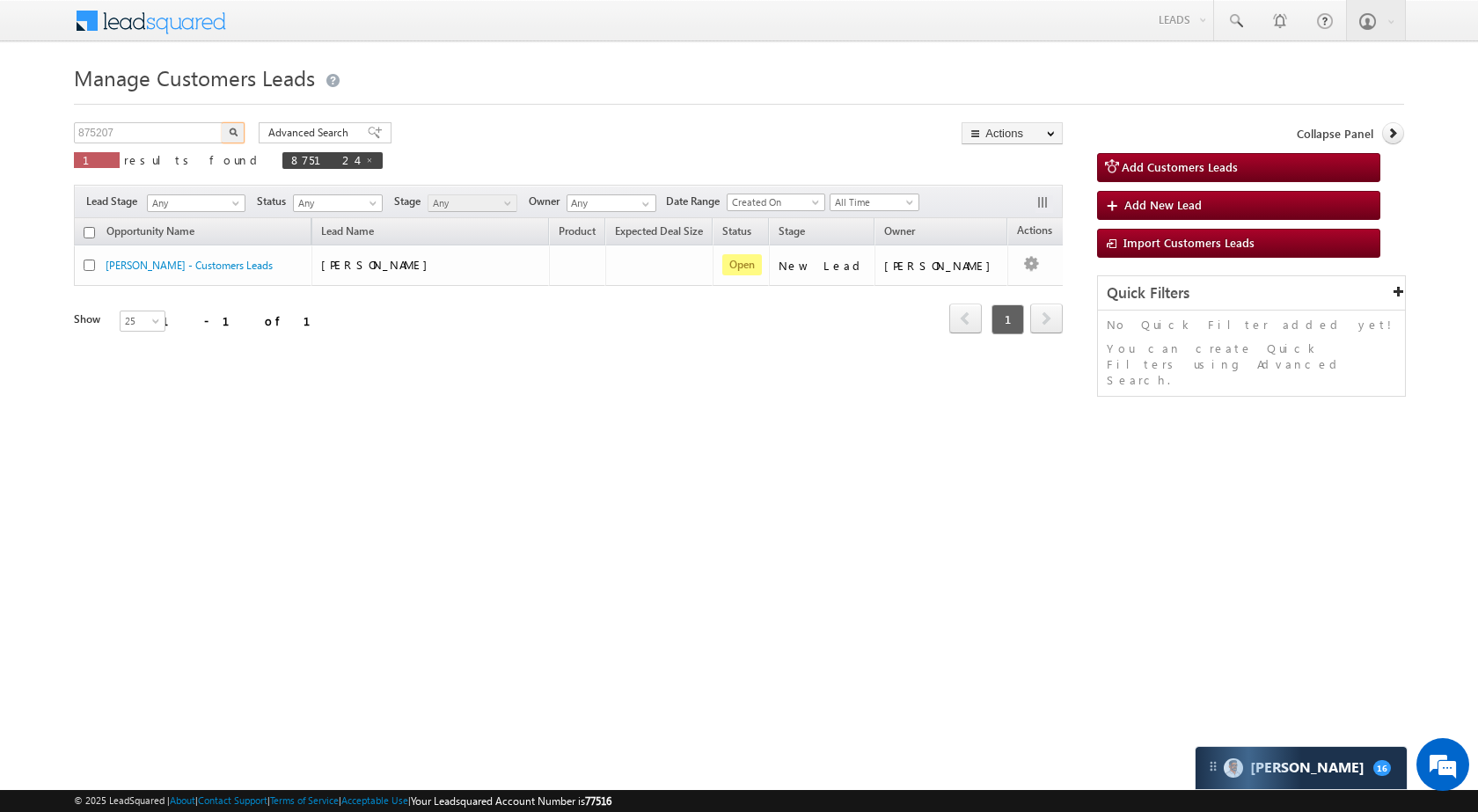
click at [239, 129] on button "button" at bounding box center [233, 133] width 23 height 21
click at [171, 130] on input "875207" at bounding box center [149, 133] width 151 height 21
paste input "6199"
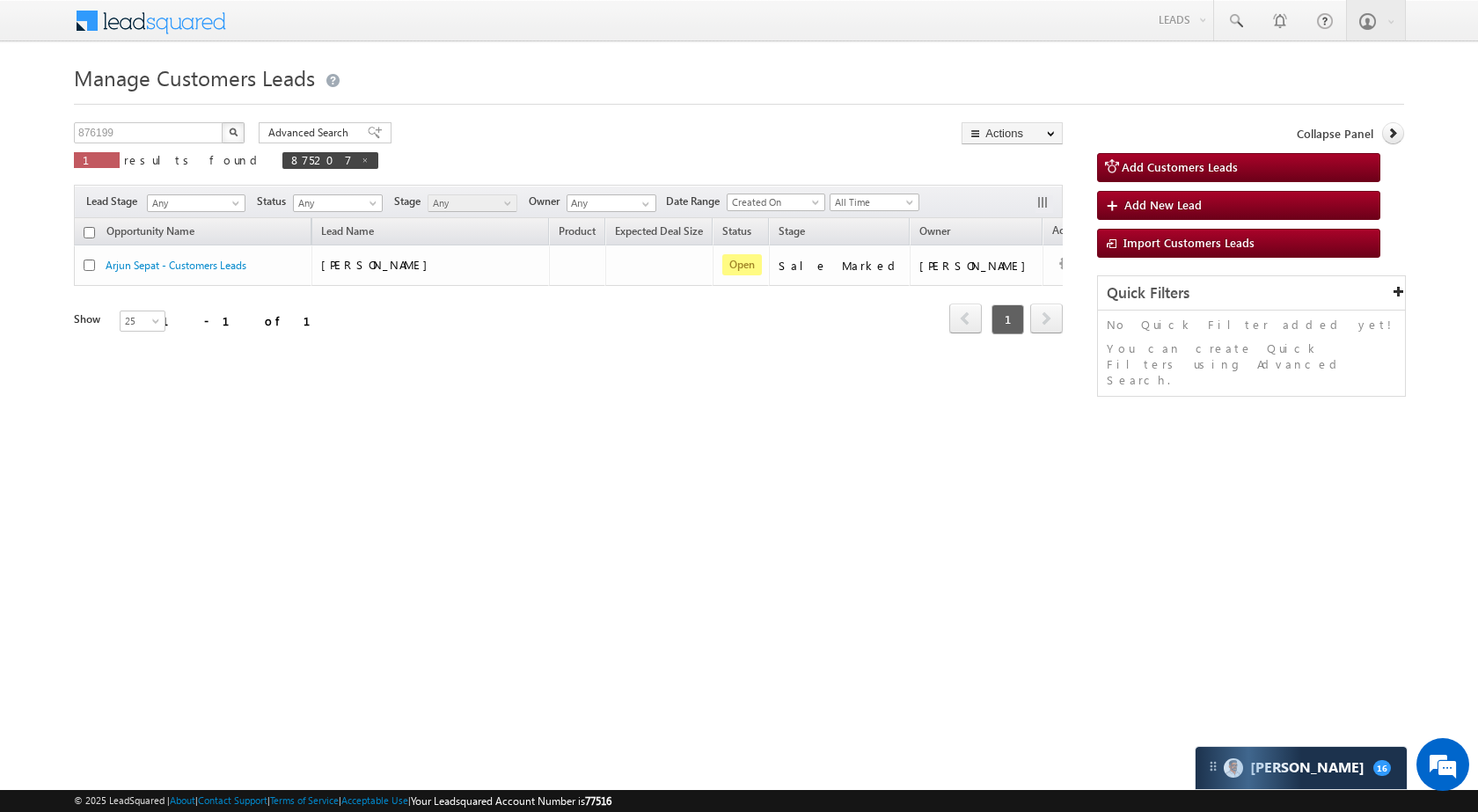
click at [240, 135] on button "button" at bounding box center [233, 133] width 23 height 21
click at [157, 141] on input "876199" at bounding box center [149, 133] width 151 height 21
paste input "5193"
click at [234, 129] on img "button" at bounding box center [233, 132] width 9 height 9
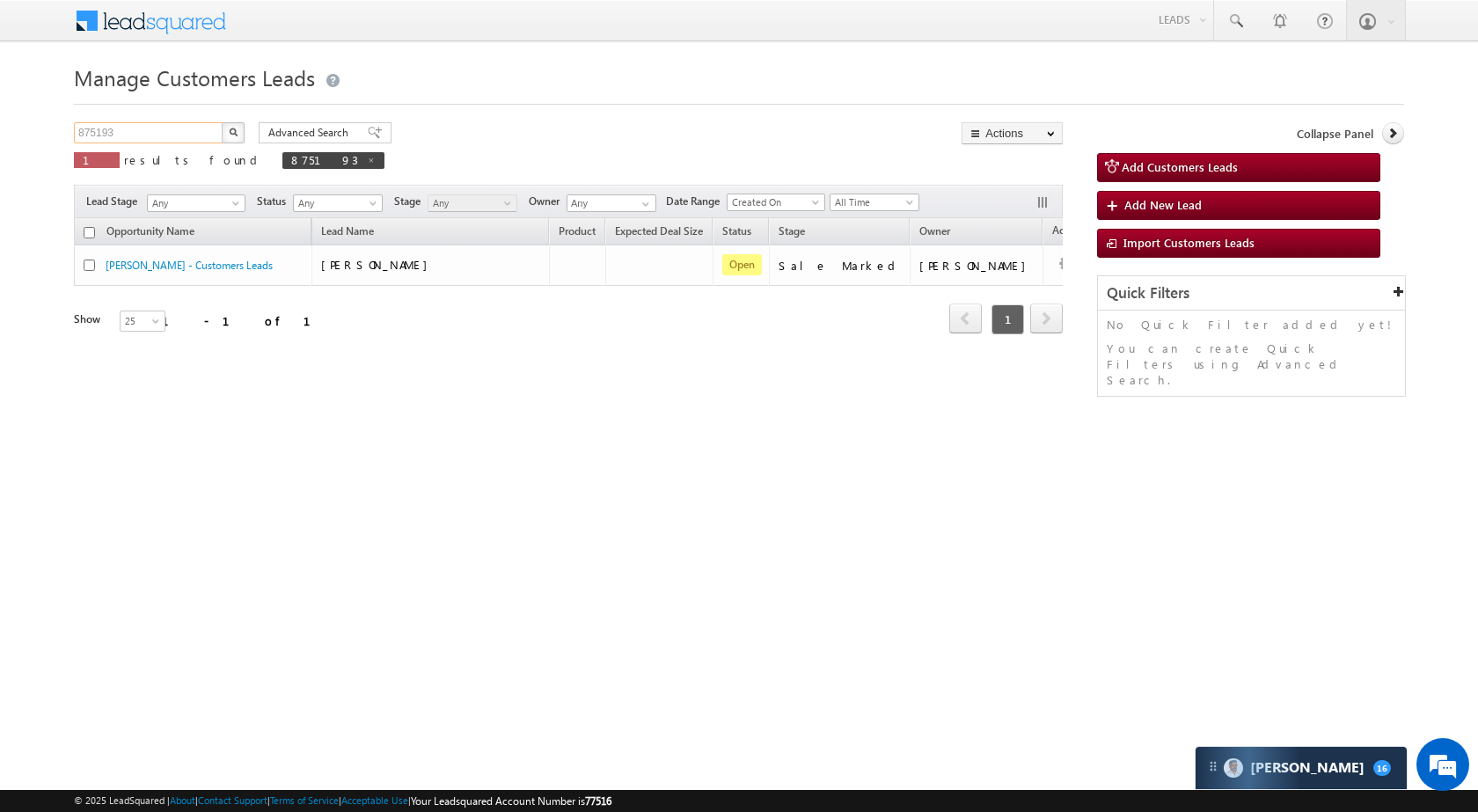
click at [142, 142] on input "875193" at bounding box center [149, 133] width 151 height 21
paste input "4057"
click at [230, 128] on img "button" at bounding box center [233, 132] width 9 height 9
click at [154, 143] on div "874057 X 1 results found 874057" at bounding box center [220, 147] width 294 height 51
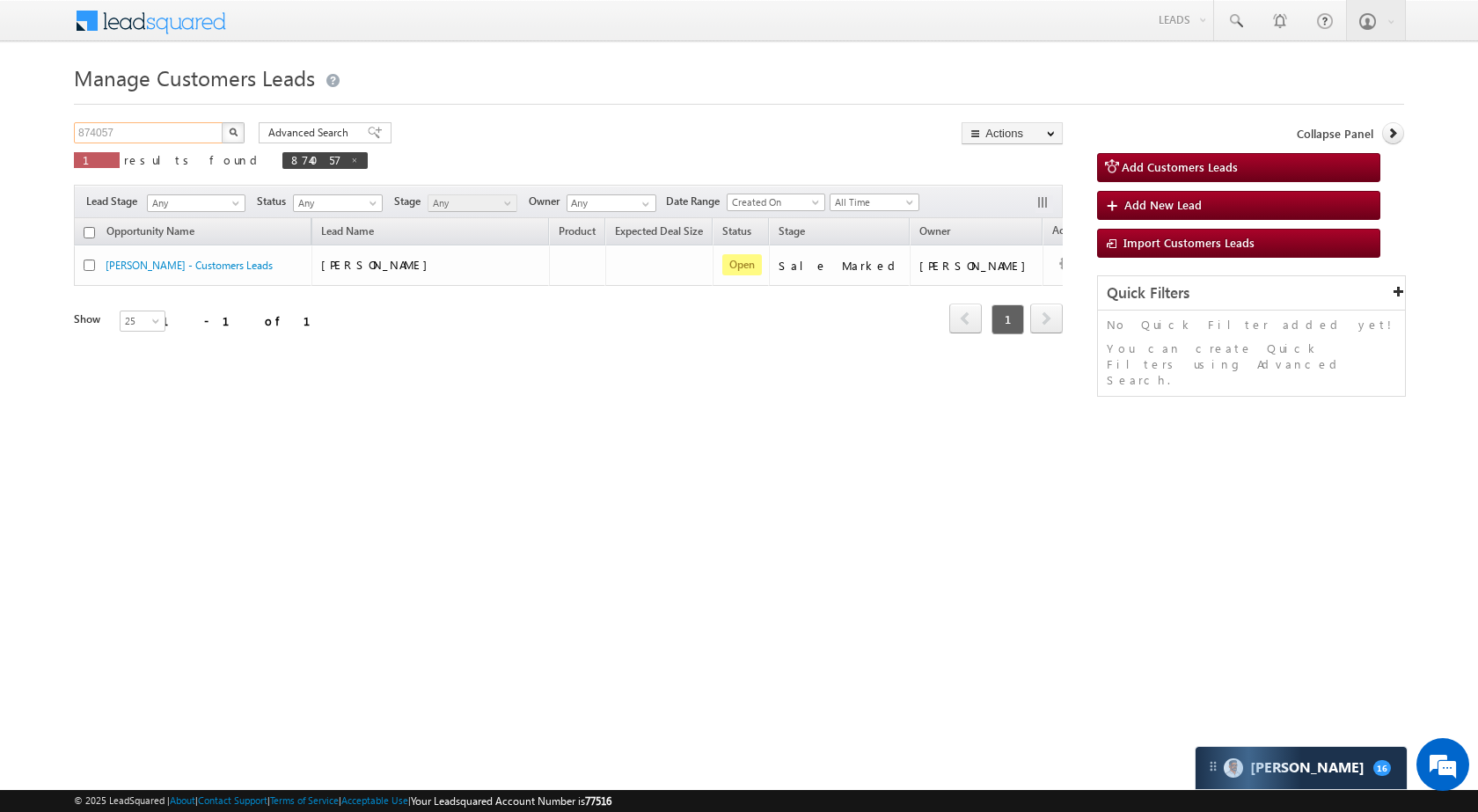
click at [158, 135] on input "874057" at bounding box center [149, 133] width 151 height 21
paste input "1894"
click at [226, 132] on button "button" at bounding box center [233, 133] width 23 height 21
click at [155, 134] on input "871894" at bounding box center [149, 133] width 151 height 21
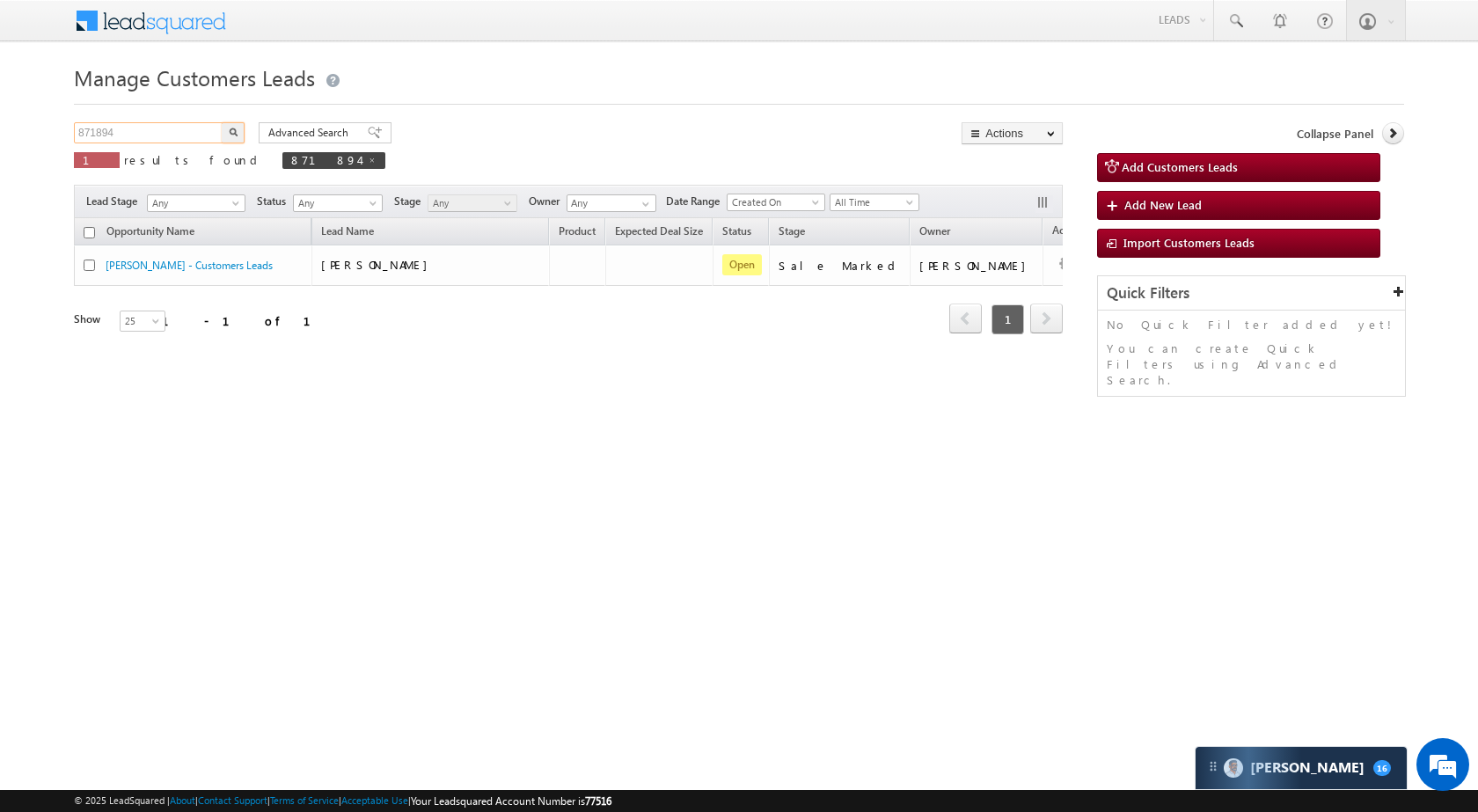
click at [155, 134] on input "871894" at bounding box center [149, 133] width 151 height 21
paste input "68287"
type input "868287"
click at [238, 135] on button "button" at bounding box center [233, 133] width 23 height 21
